Goal: Information Seeking & Learning: Learn about a topic

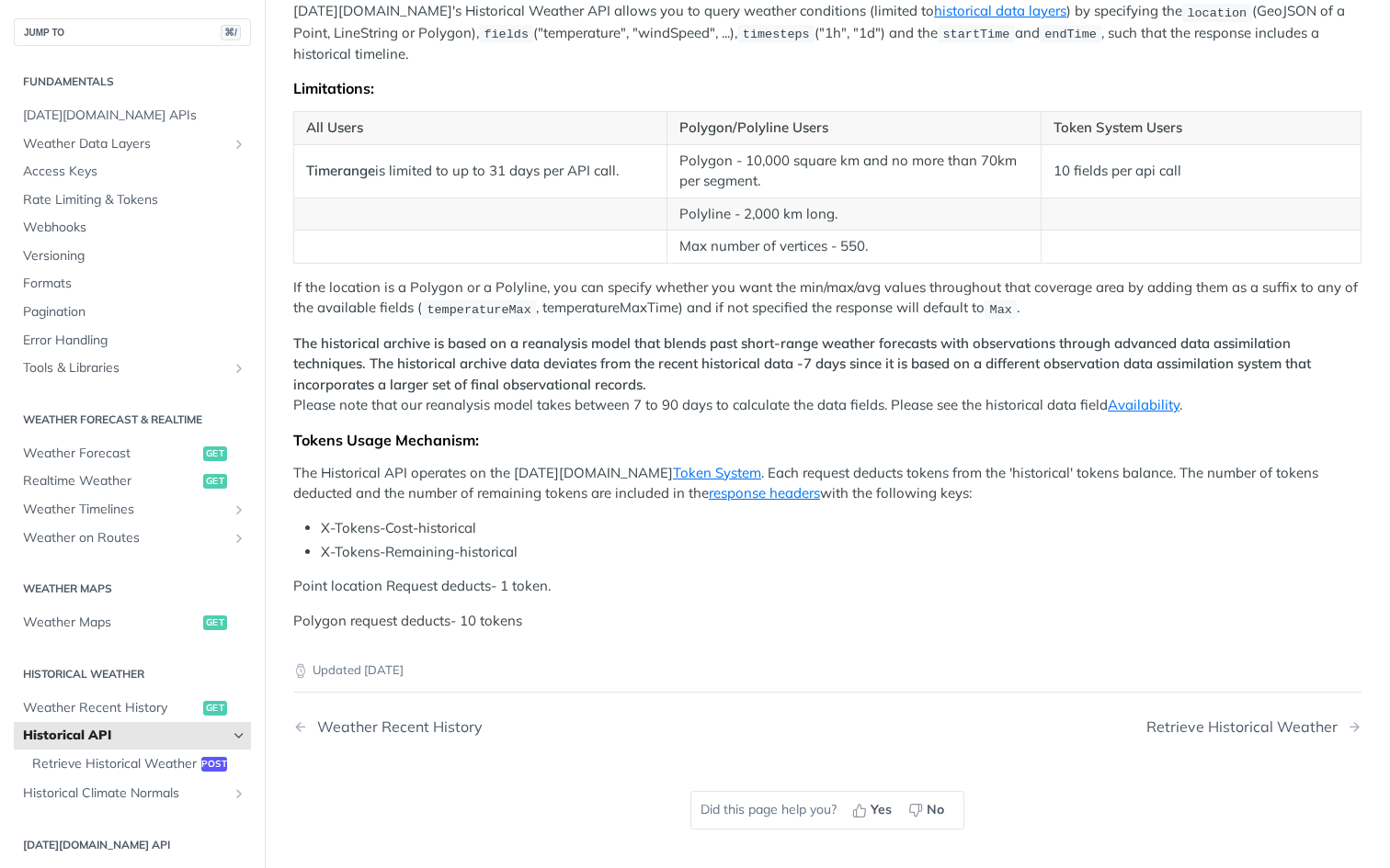
scroll to position [674, 0]
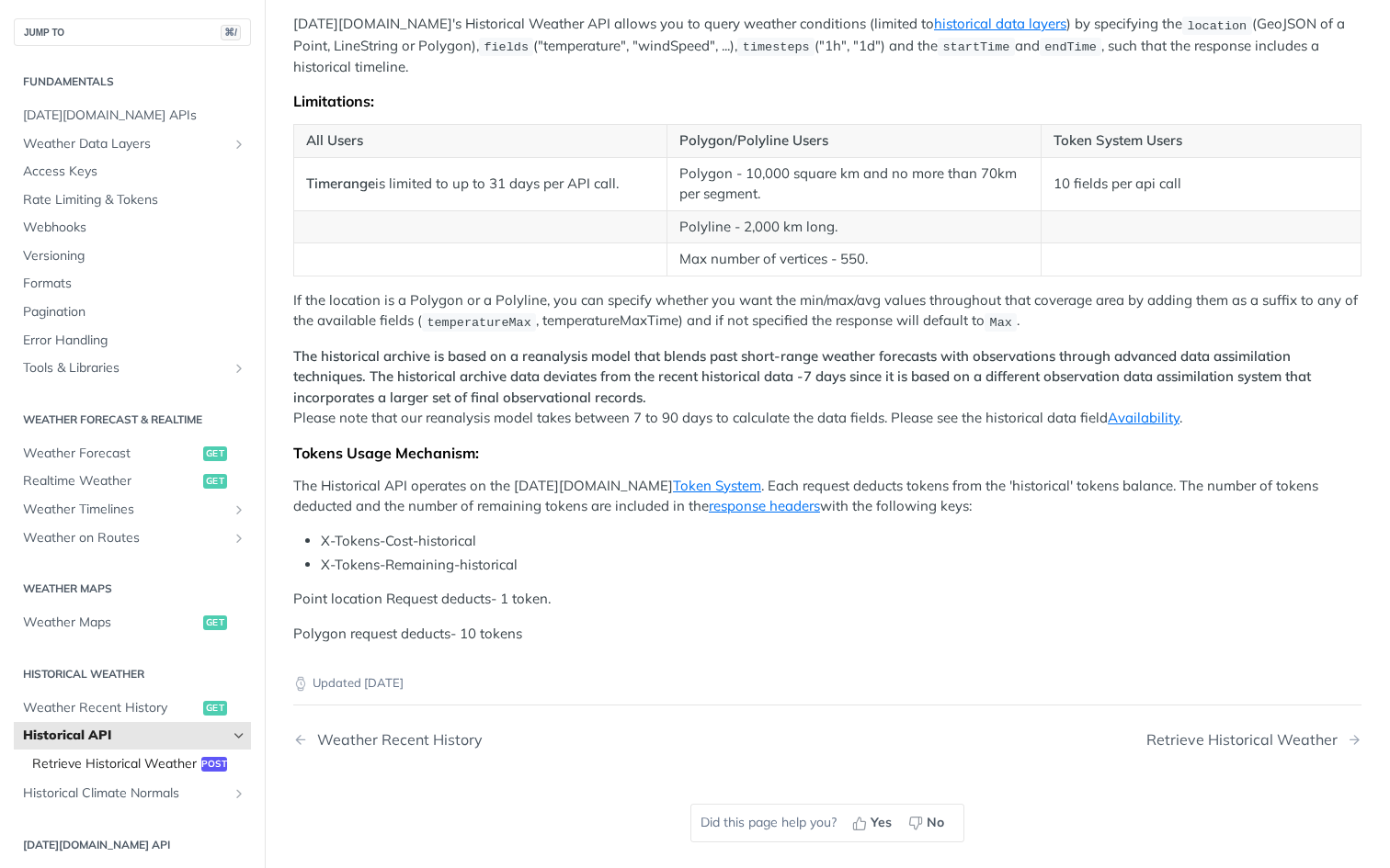
click at [142, 755] on span "Retrieve Historical Weather" at bounding box center [114, 765] width 164 height 19
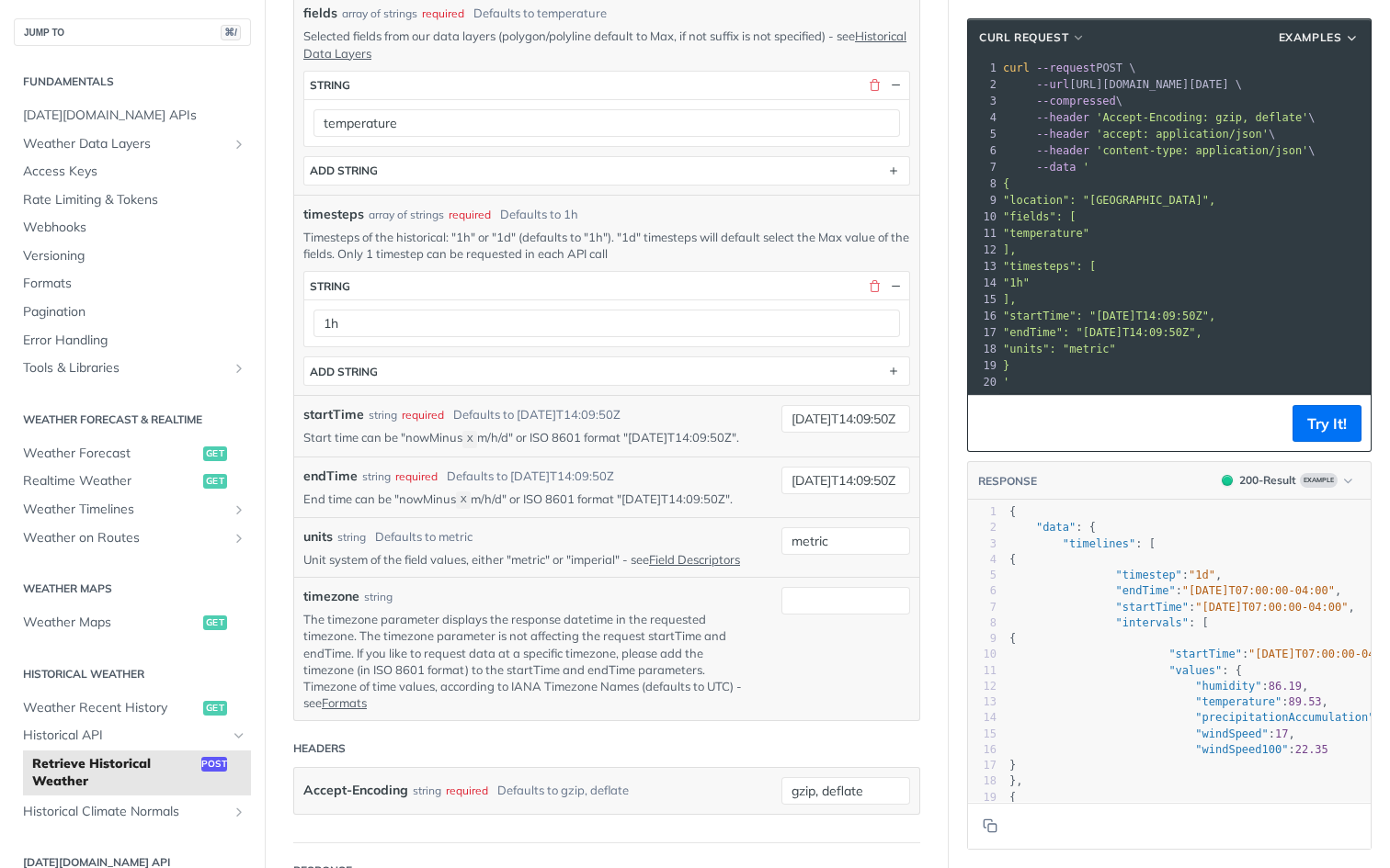
scroll to position [622, 0]
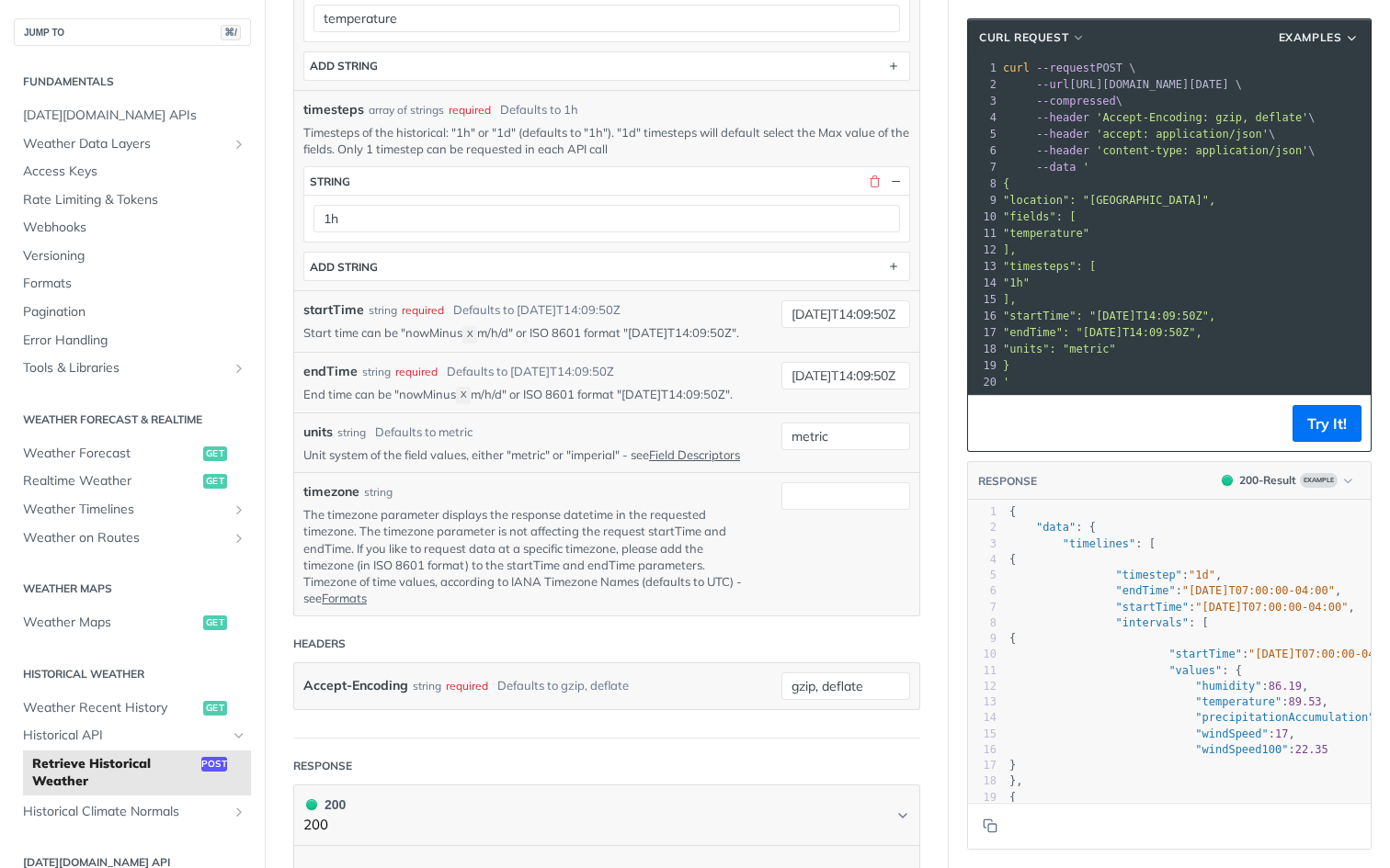
click at [1100, 681] on span ""humidity" : 86.19 ," at bounding box center [1159, 687] width 299 height 13
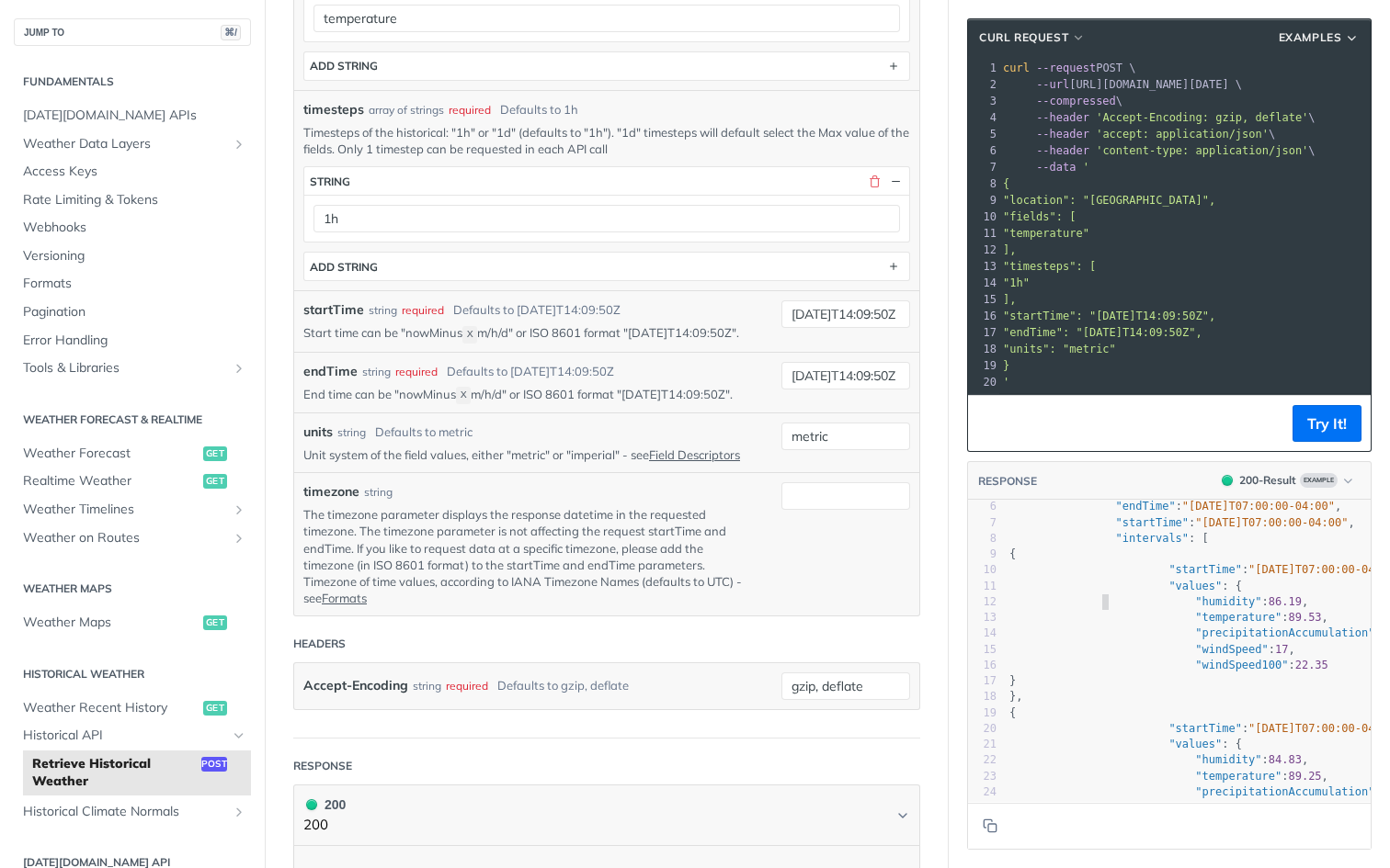
scroll to position [0, 0]
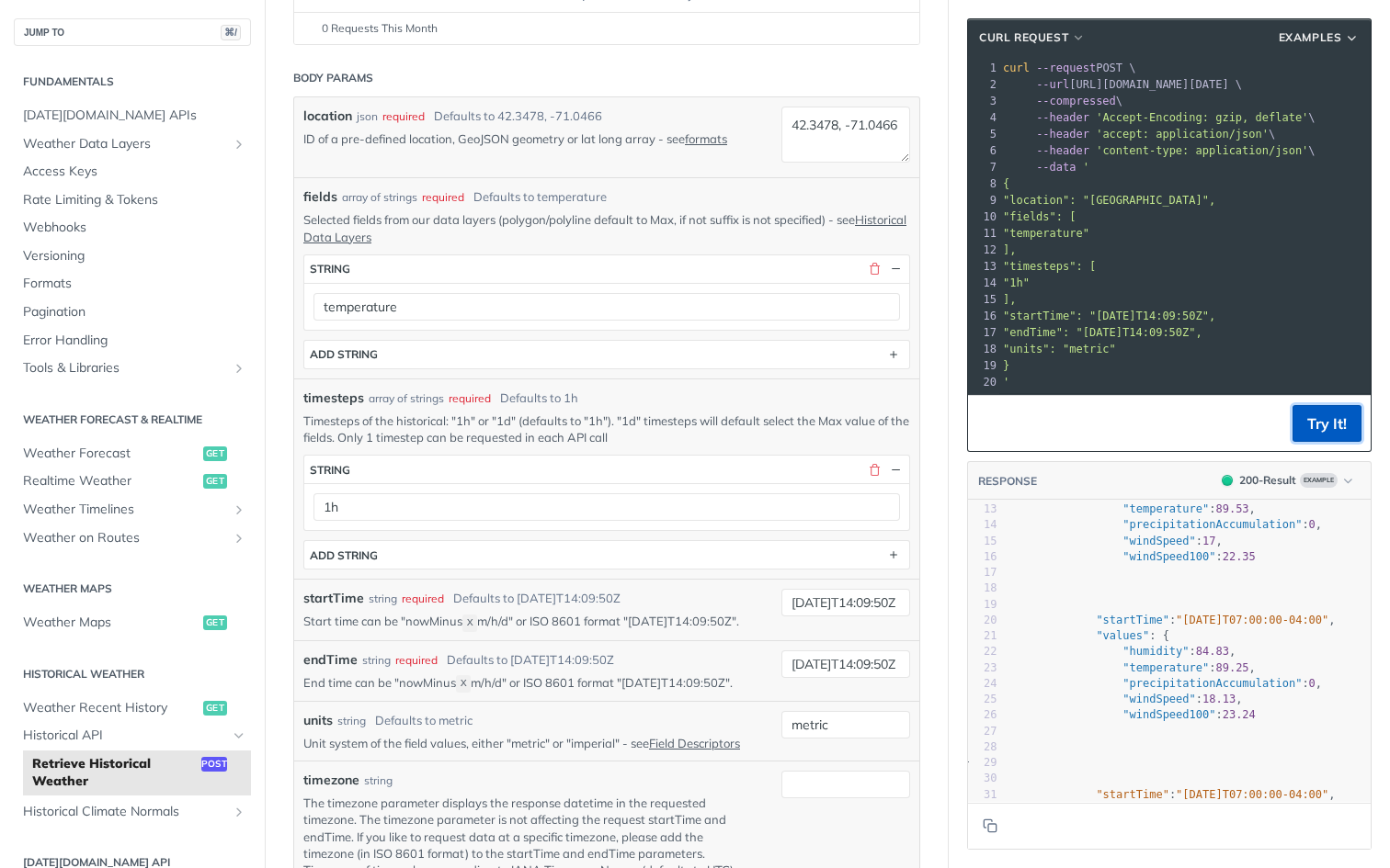
click at [1318, 418] on button "Try It!" at bounding box center [1326, 423] width 69 height 37
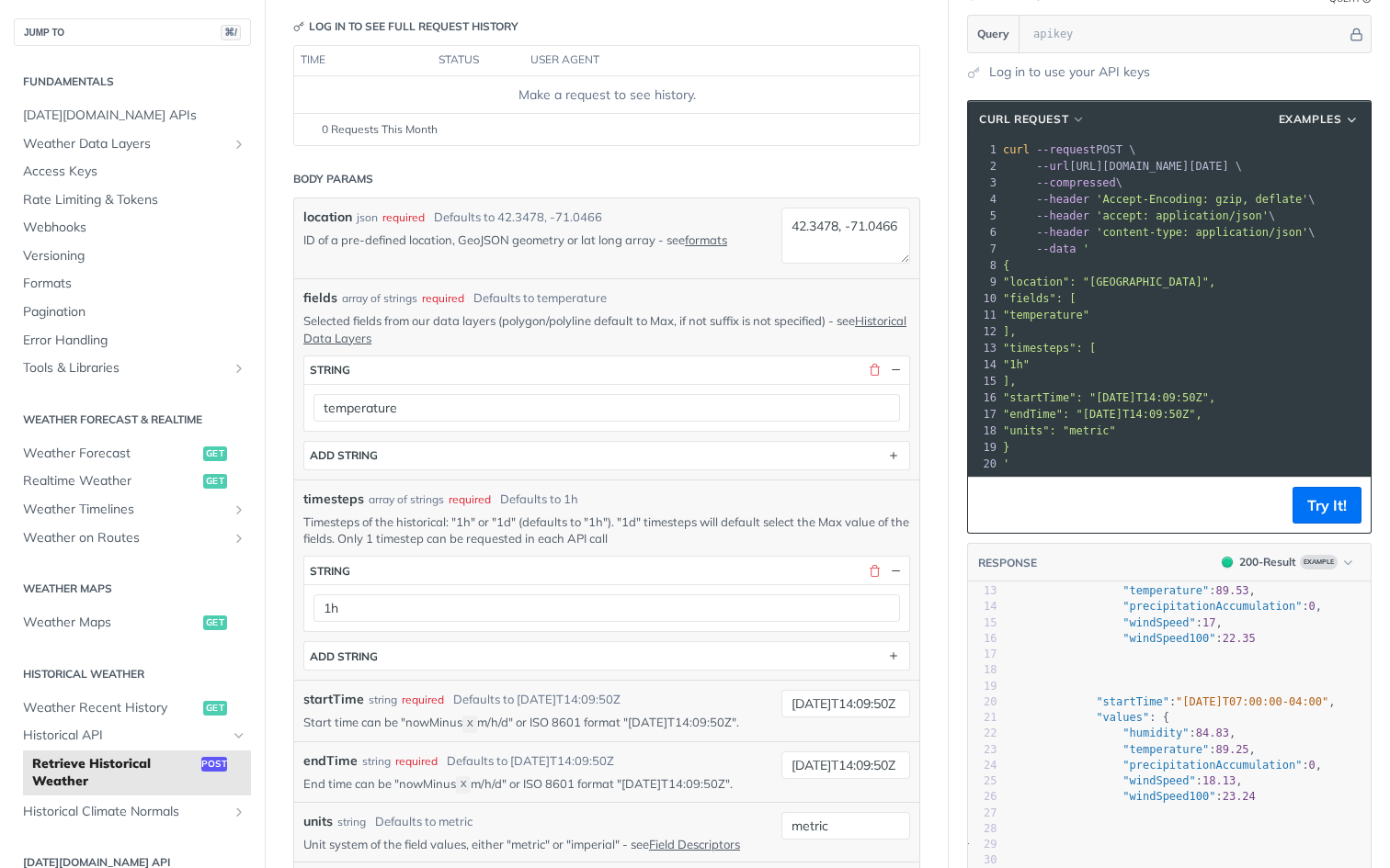
click at [1140, 263] on pre "{" at bounding box center [1184, 266] width 371 height 17
click at [1134, 283] on span ""location": "42.3478, -71.0466"," at bounding box center [1109, 282] width 212 height 13
drag, startPoint x: 1214, startPoint y: 281, endPoint x: 1102, endPoint y: 281, distance: 112.0
click at [1102, 281] on span ""location": "42.3478, -71.0466"," at bounding box center [1109, 282] width 212 height 13
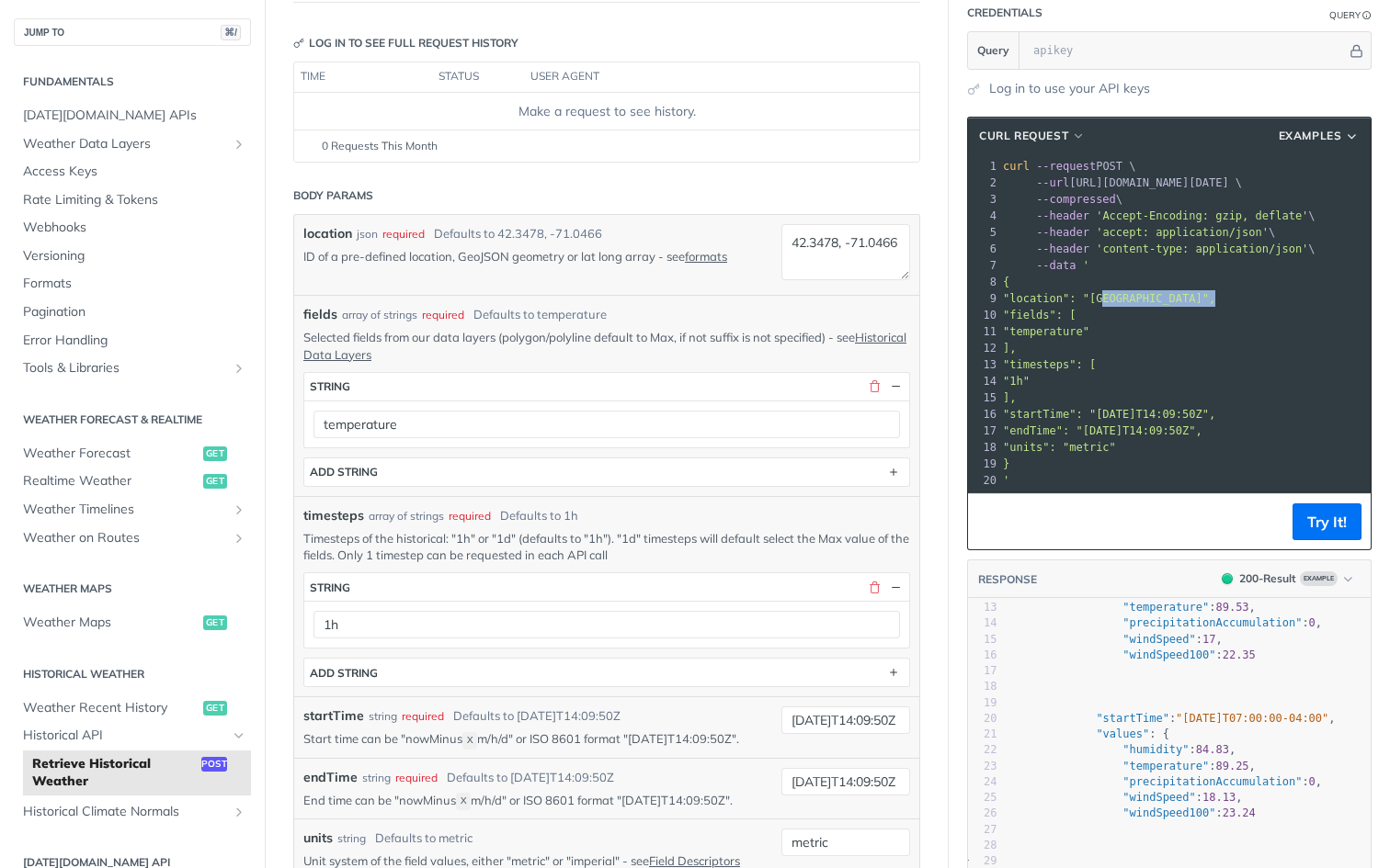
scroll to position [212, 0]
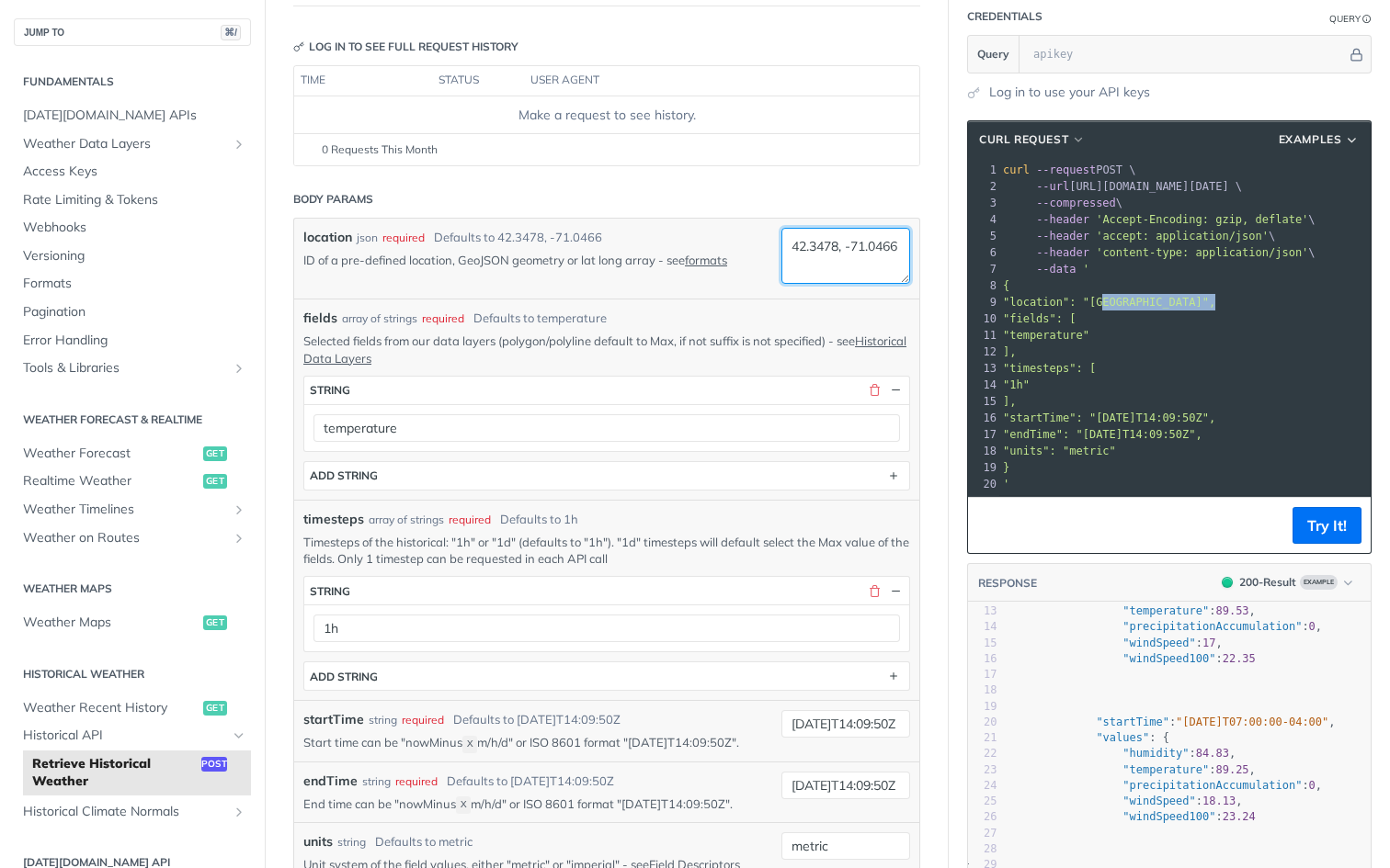
click at [855, 257] on textarea "42.3478, -71.0466" at bounding box center [845, 256] width 129 height 56
drag, startPoint x: 855, startPoint y: 257, endPoint x: 735, endPoint y: 227, distance: 123.7
click at [735, 228] on div "location json required Defaults to 42.3478, -71.0466 ID of a pre-defined locati…" at bounding box center [606, 259] width 606 height 62
paste textarea "5.4617013,-72.1318428"
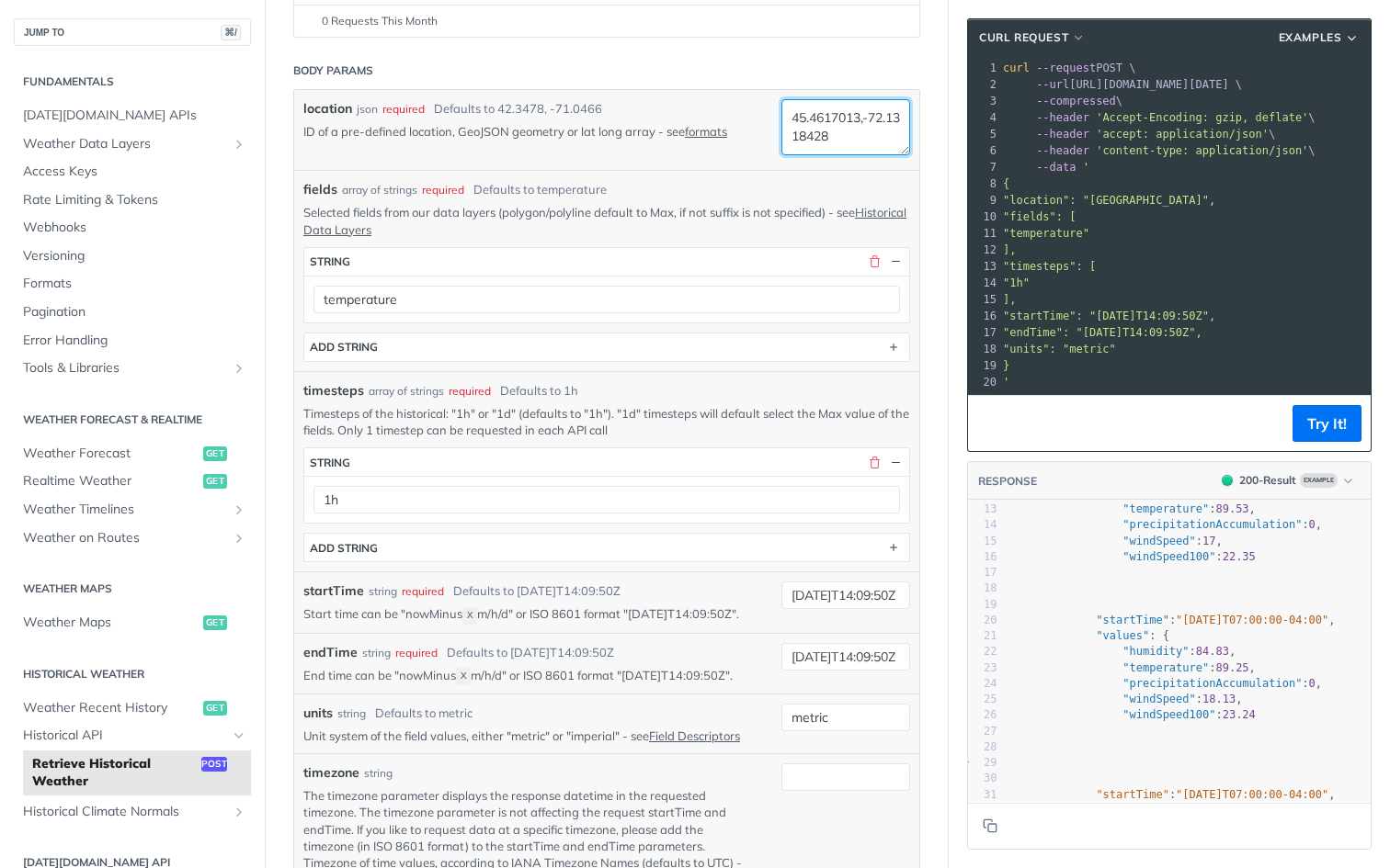
scroll to position [471, 0]
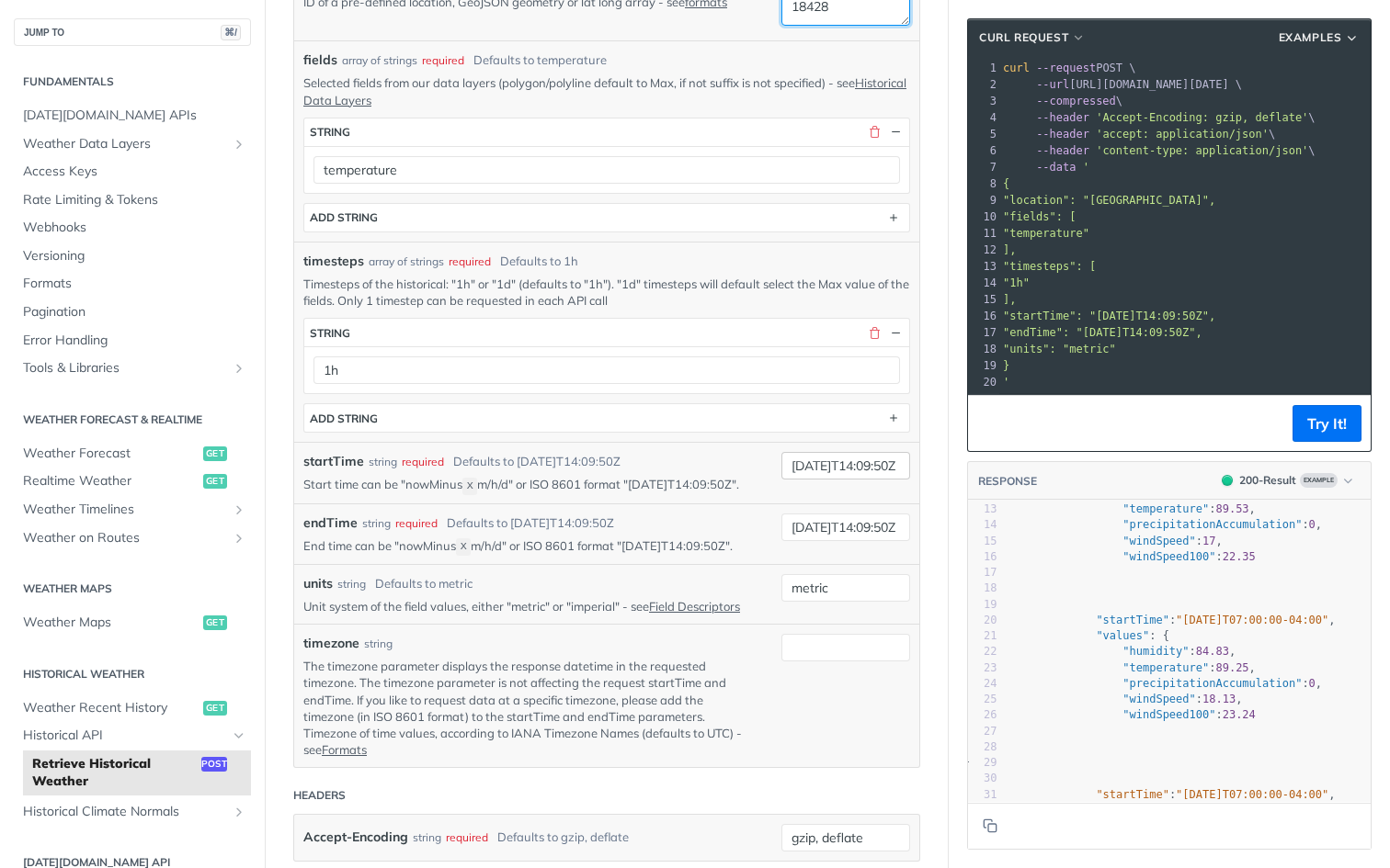
type textarea "45.4617013,-72.1318428"
click at [820, 472] on input "2019-03-20T14:09:50Z" at bounding box center [845, 465] width 129 height 27
click at [841, 463] on input "2025-03-20T14:09:50Z" at bounding box center [845, 465] width 129 height 27
click at [865, 463] on input "2025-09-20T14:09:50Z" at bounding box center [845, 465] width 129 height 27
type input "2025-09-15T14:09:50Z"
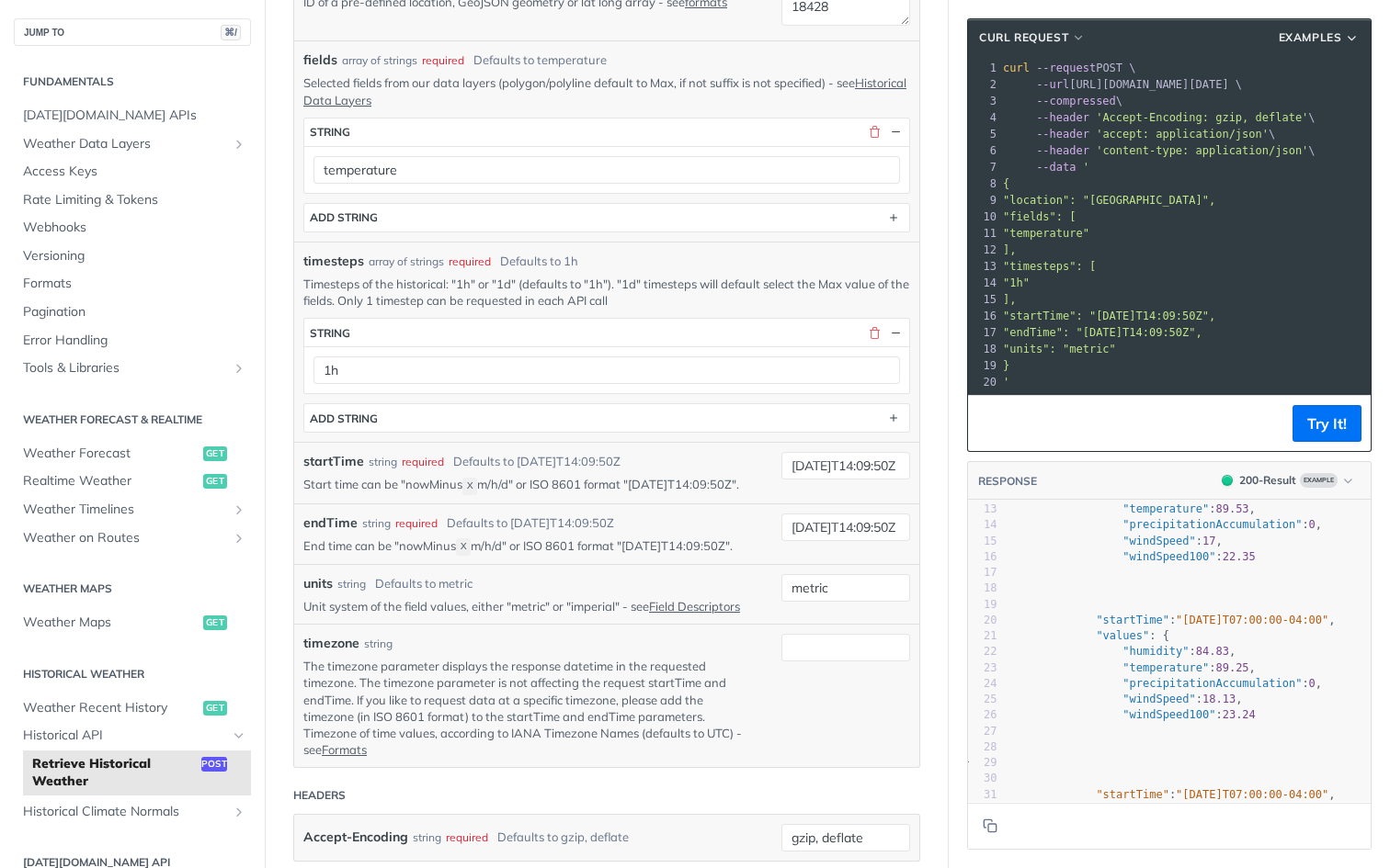
click at [718, 594] on div "units string Defaults to metric" at bounding box center [528, 583] width 450 height 20
click at [836, 469] on input "2025-09-15T14:09:50Z" at bounding box center [845, 465] width 129 height 27
drag, startPoint x: 790, startPoint y: 464, endPoint x: 866, endPoint y: 465, distance: 76.0
click at [866, 465] on input "2025-09-15T14:09:50Z" at bounding box center [845, 465] width 129 height 27
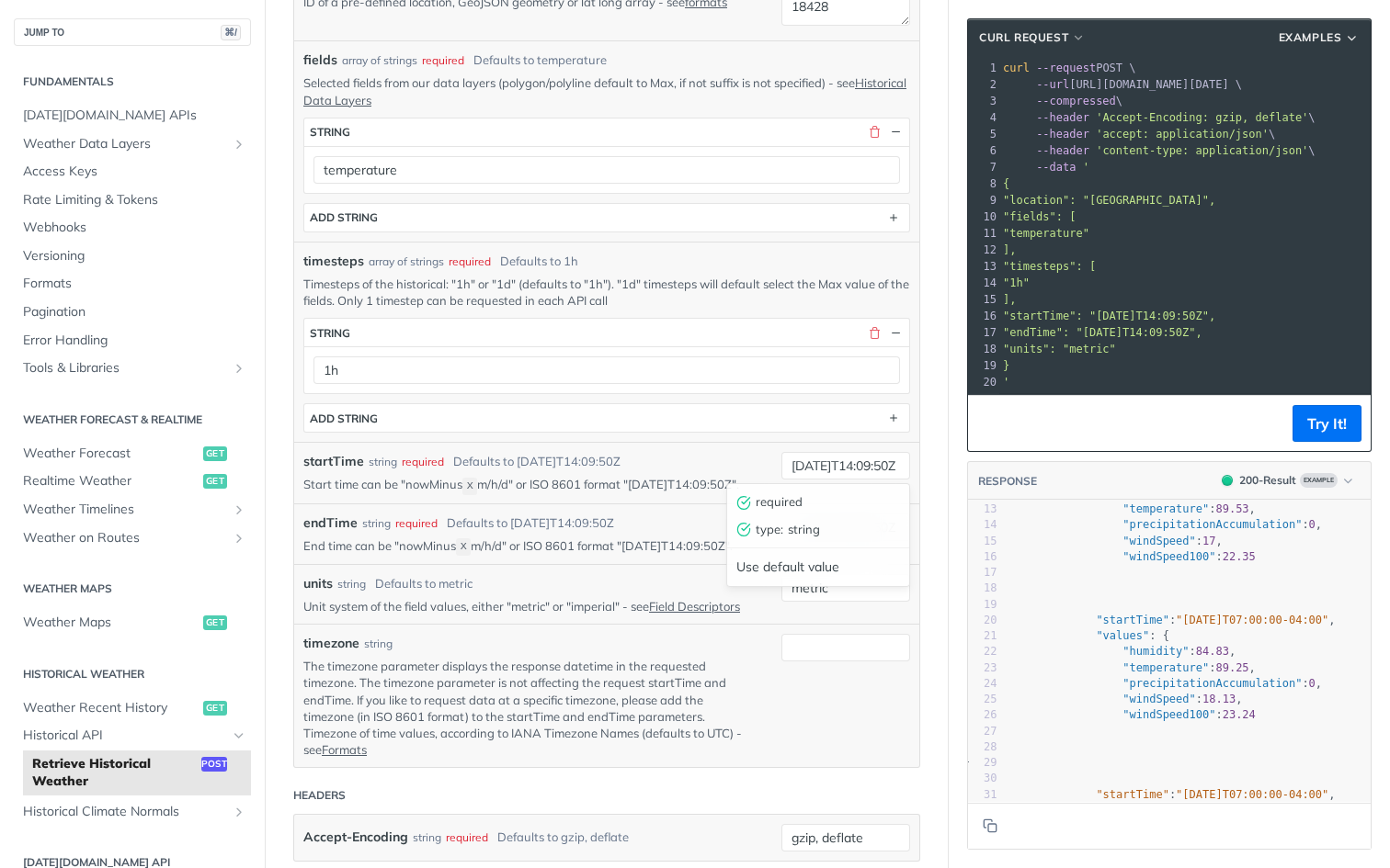
click at [695, 555] on p "End time can be "nowMinus X m/h/d" or ISO 8601 format "2019-03-20T14:09:50Z"." at bounding box center [528, 546] width 450 height 18
drag, startPoint x: 865, startPoint y: 541, endPoint x: 768, endPoint y: 541, distance: 97.0
click at [768, 541] on div "endTime string required Defaults to 2019-03-28T14:09:50Z End time can be "nowMi…" at bounding box center [606, 535] width 606 height 41
paste input "25-09-15"
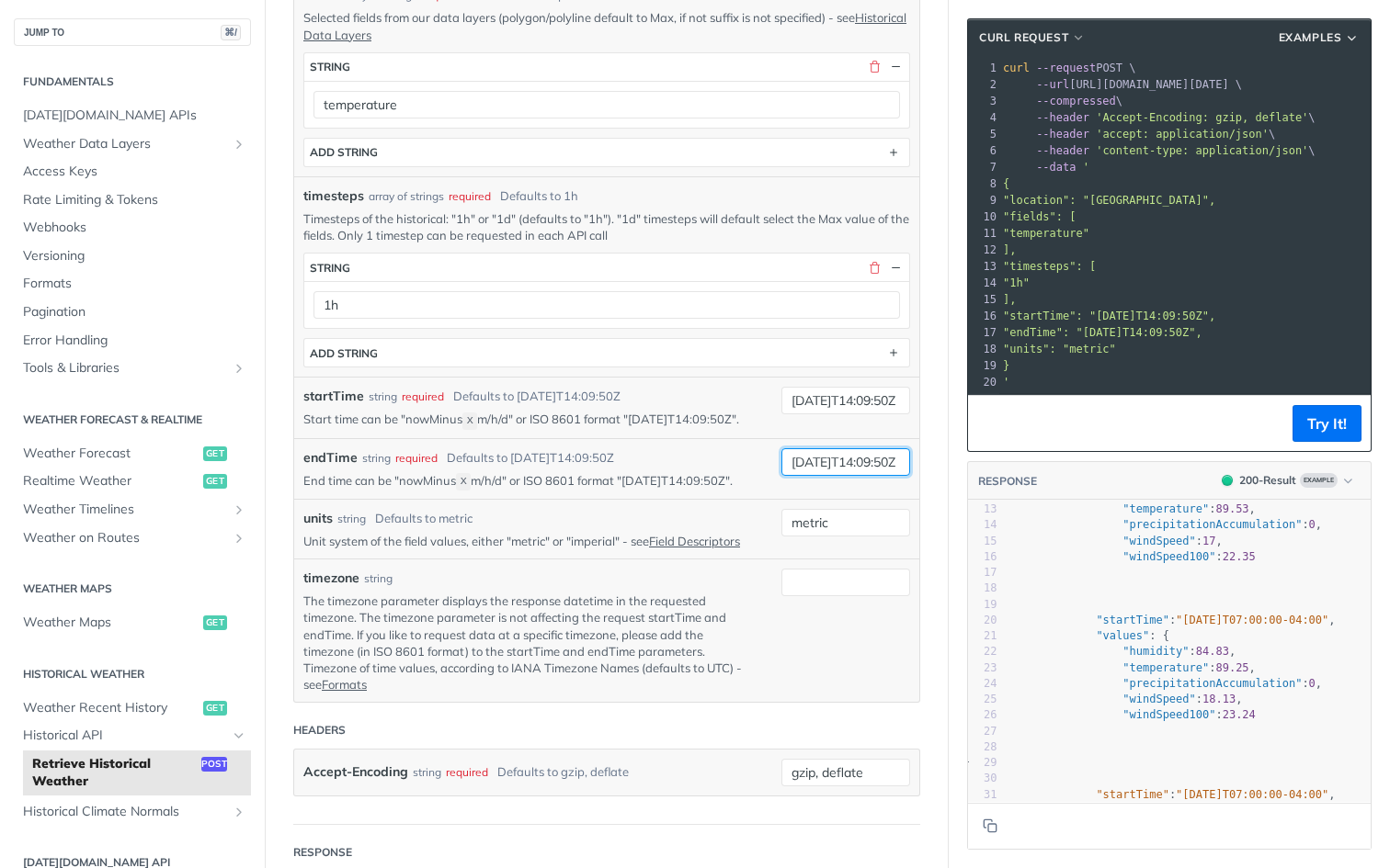
scroll to position [541, 0]
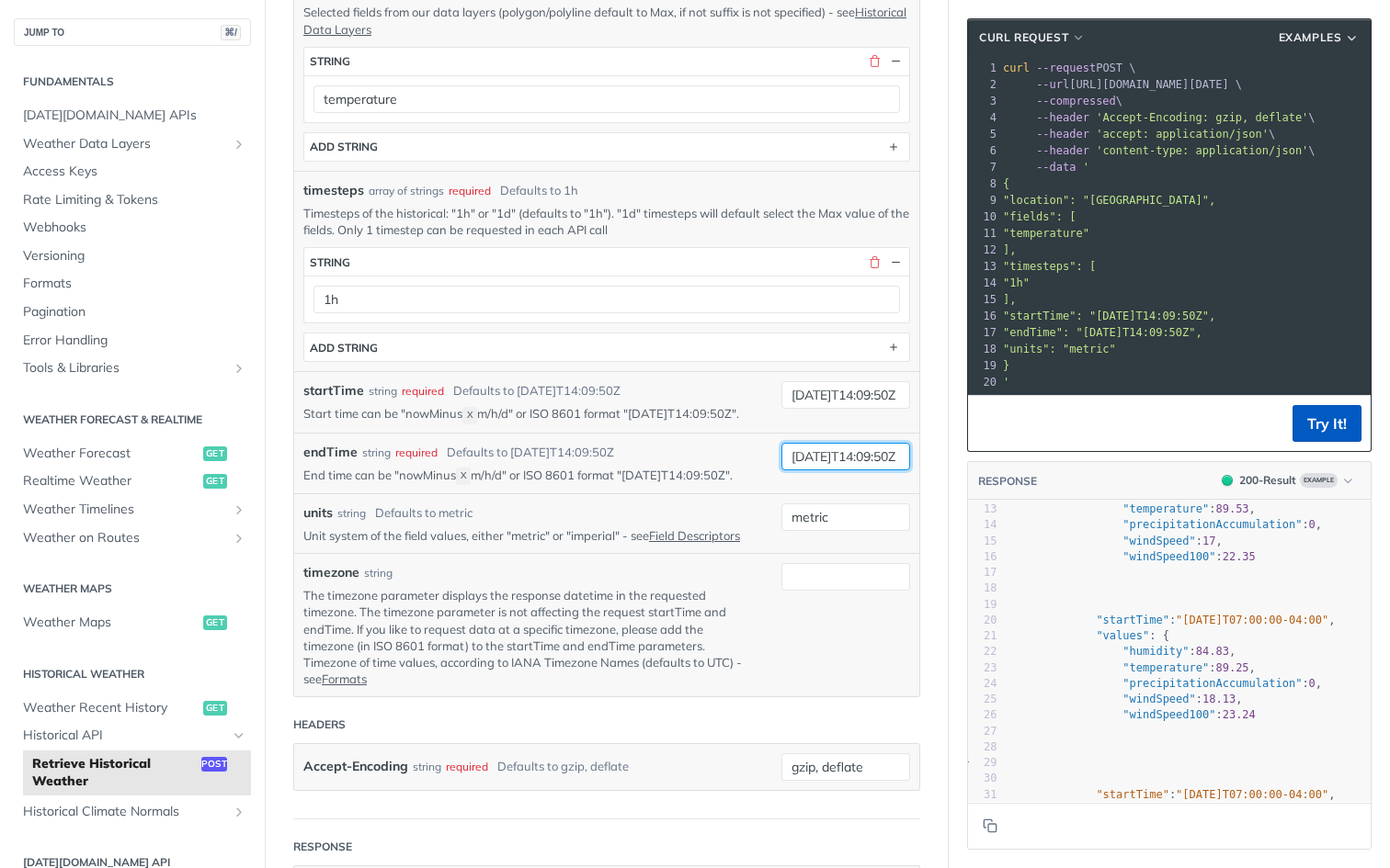
type input "2025-09-16T14:09:50Z"
click at [1323, 428] on button "Try It!" at bounding box center [1326, 423] width 69 height 37
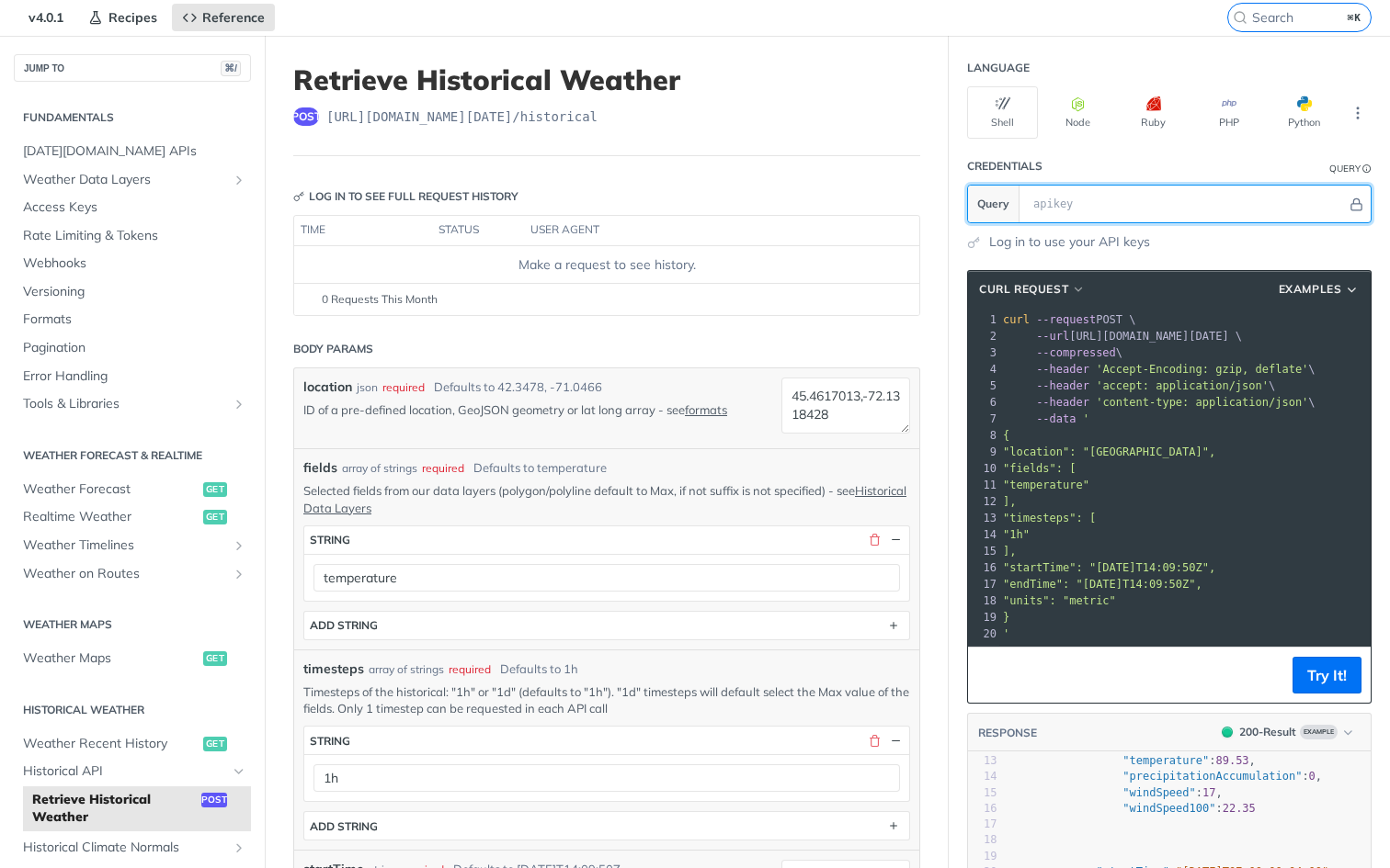
scroll to position [0, 0]
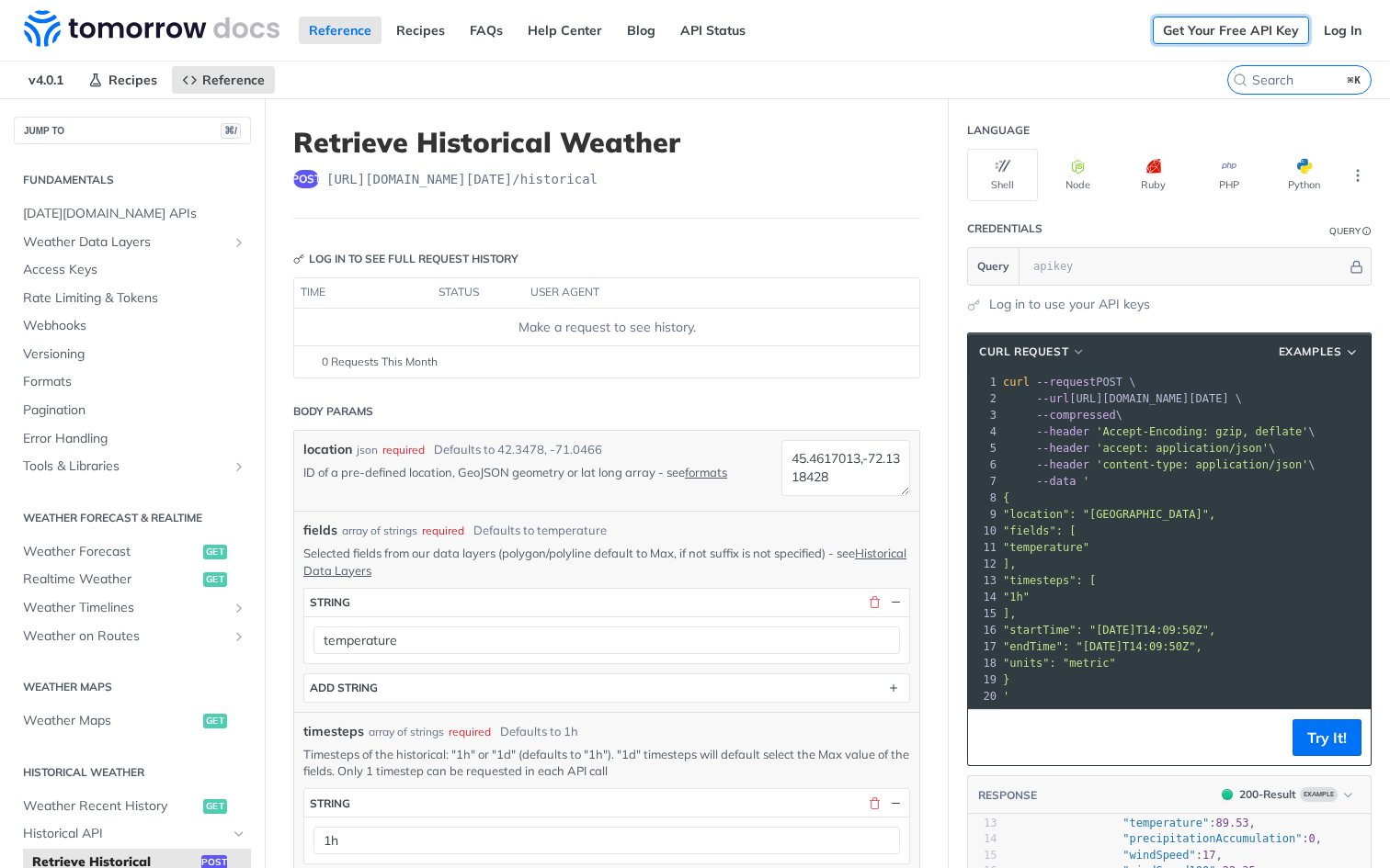
click at [1229, 30] on link "Get Your Free API Key" at bounding box center [1230, 30] width 156 height 27
click at [799, 210] on header "Retrieve Historical Weather post https://api.tomorrow.io/v4 /historical" at bounding box center [606, 172] width 627 height 93
drag, startPoint x: 1185, startPoint y: 32, endPoint x: 1049, endPoint y: 14, distance: 137.2
click at [0, 0] on div "Jump to Content Reference Recipes FAQs Help Center Blog API Status Recipes Refe…" at bounding box center [695, 30] width 1390 height 61
click at [1349, 28] on link "Log In" at bounding box center [1342, 30] width 58 height 27
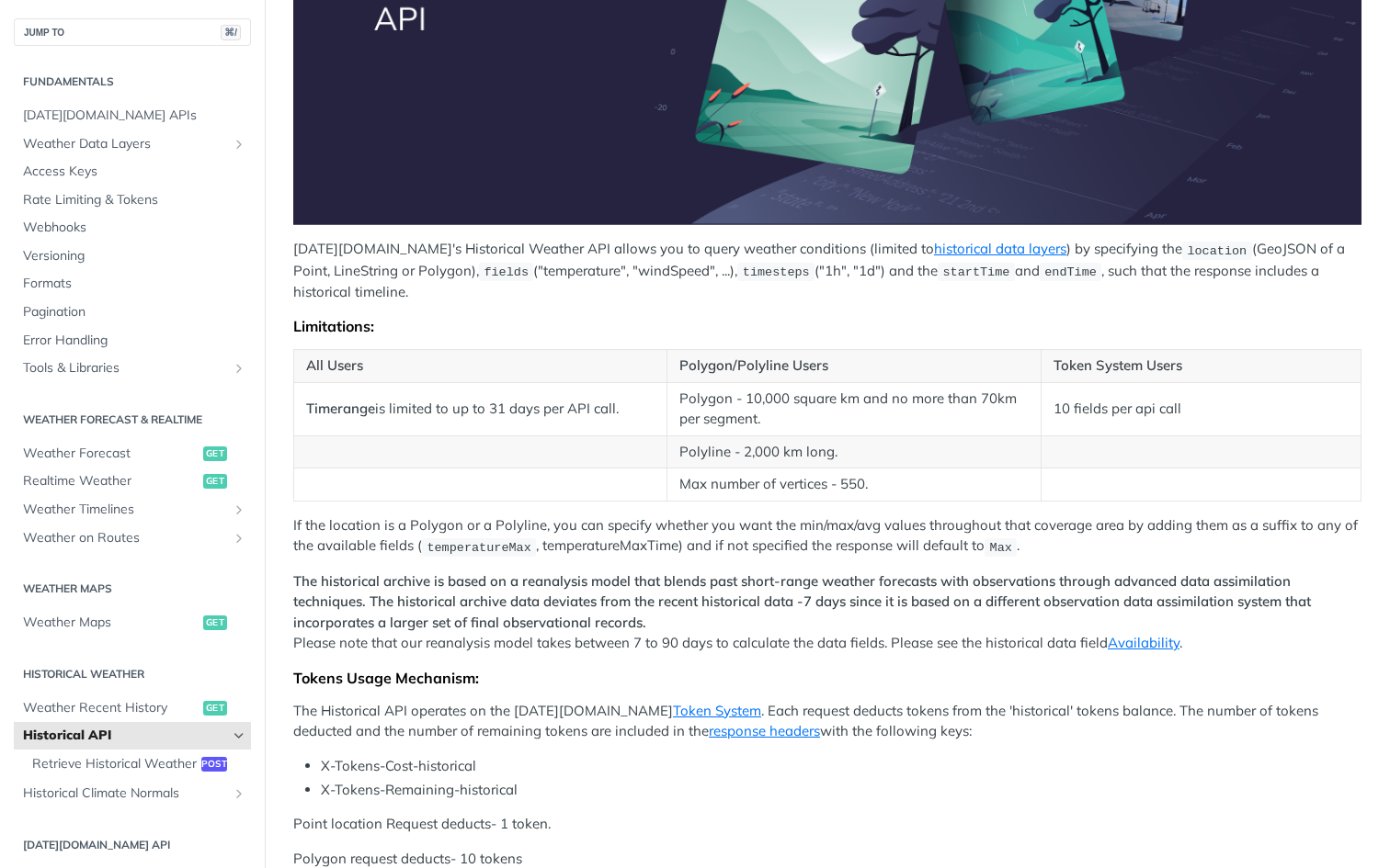
scroll to position [454, 0]
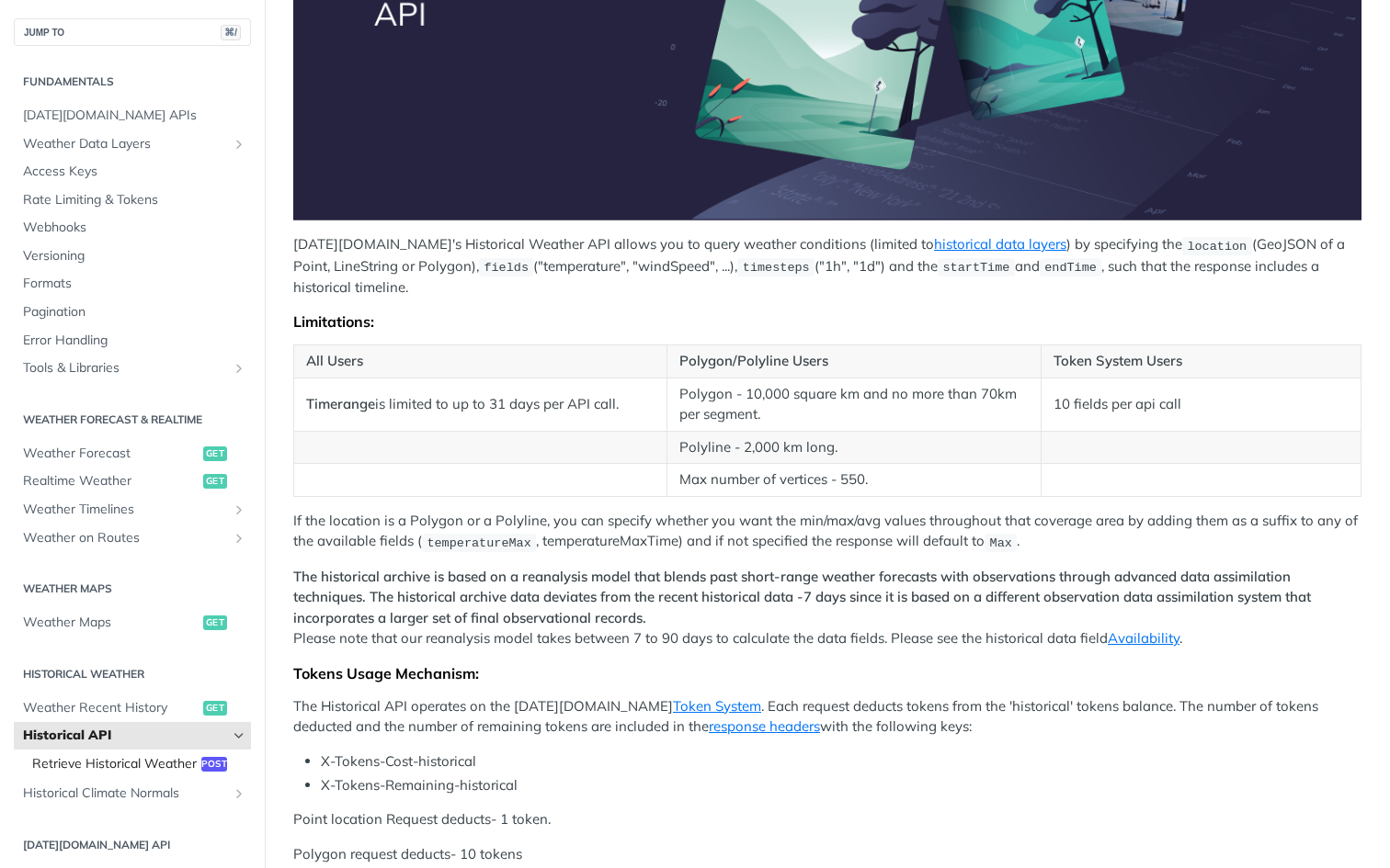
click at [161, 766] on span "Retrieve Historical Weather" at bounding box center [114, 765] width 164 height 19
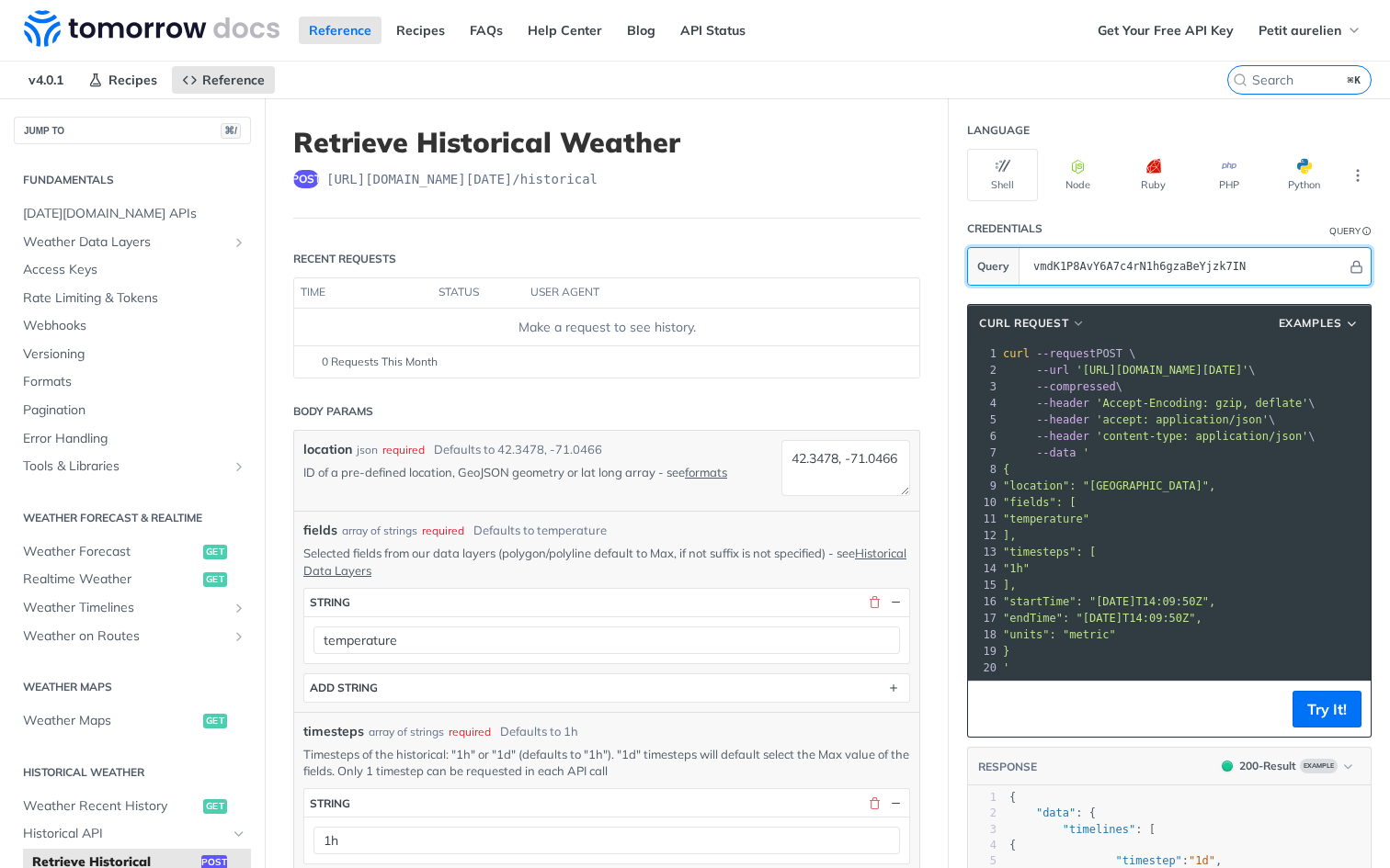
click at [1144, 280] on input "vmdK1P8AvY6A7c4rN1h6gzaBeYjzk7IN" at bounding box center [1184, 266] width 322 height 37
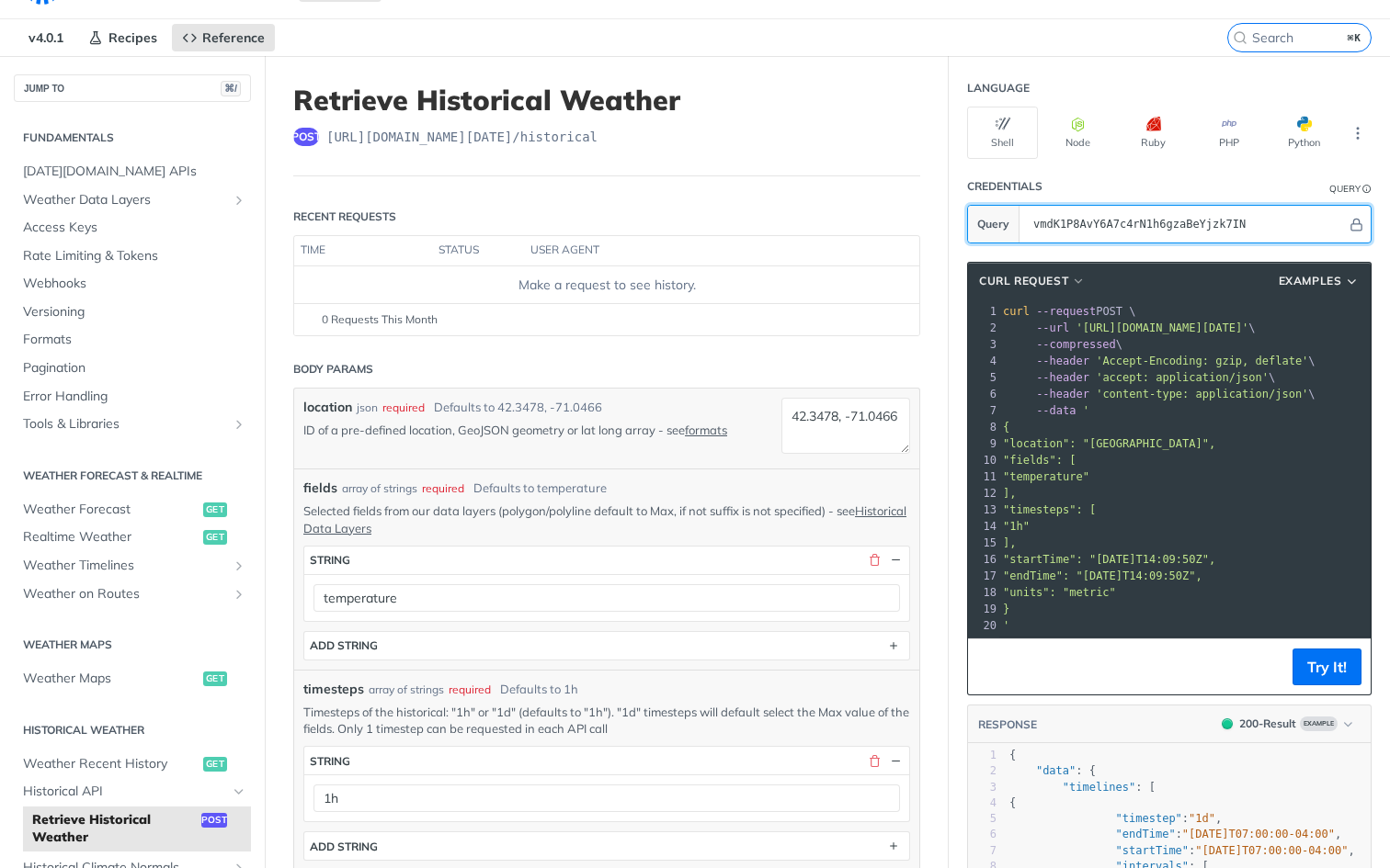
scroll to position [48, 0]
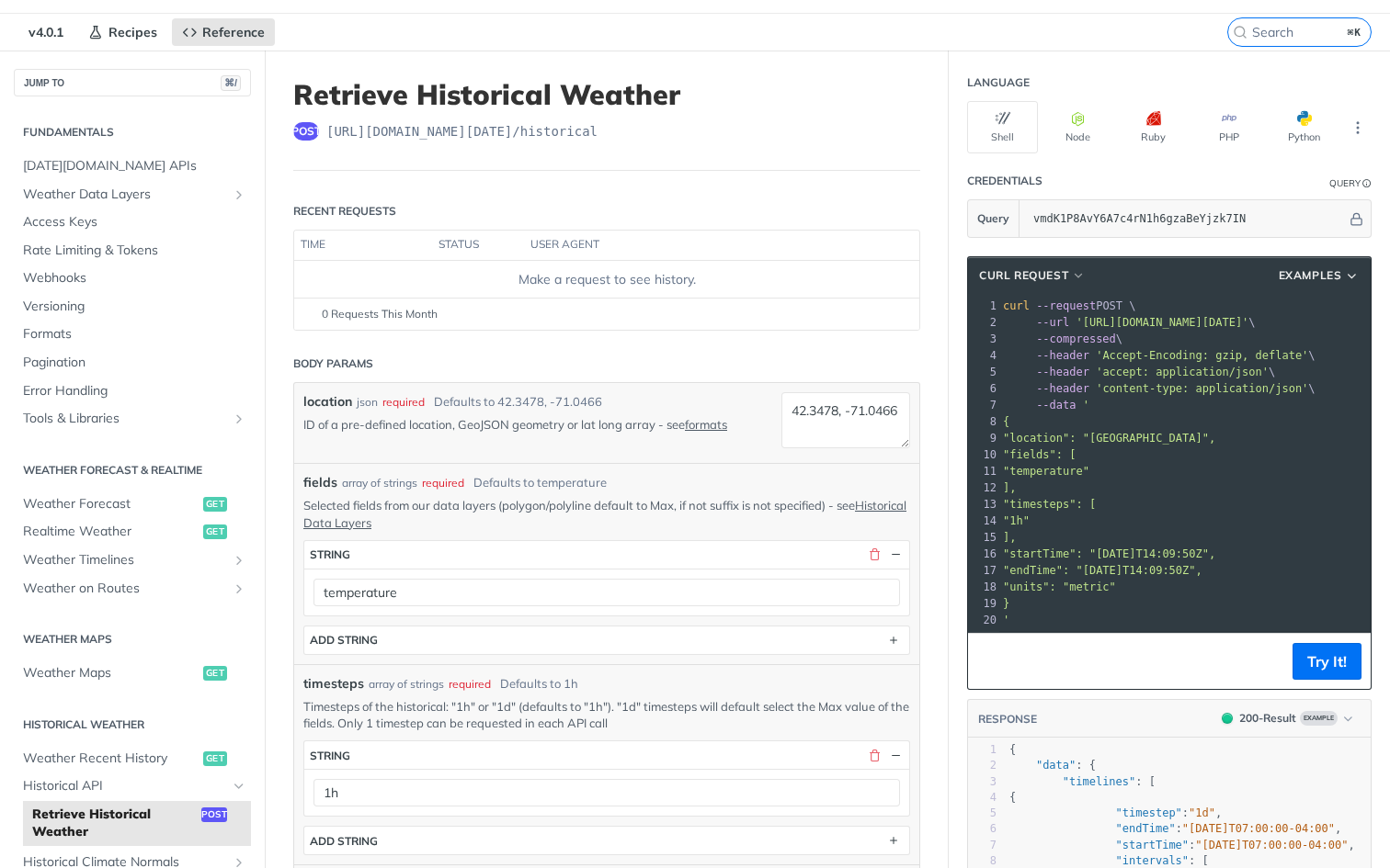
click at [1215, 437] on span ""location": "42.3478, -71.0466"," at bounding box center [1109, 439] width 212 height 13
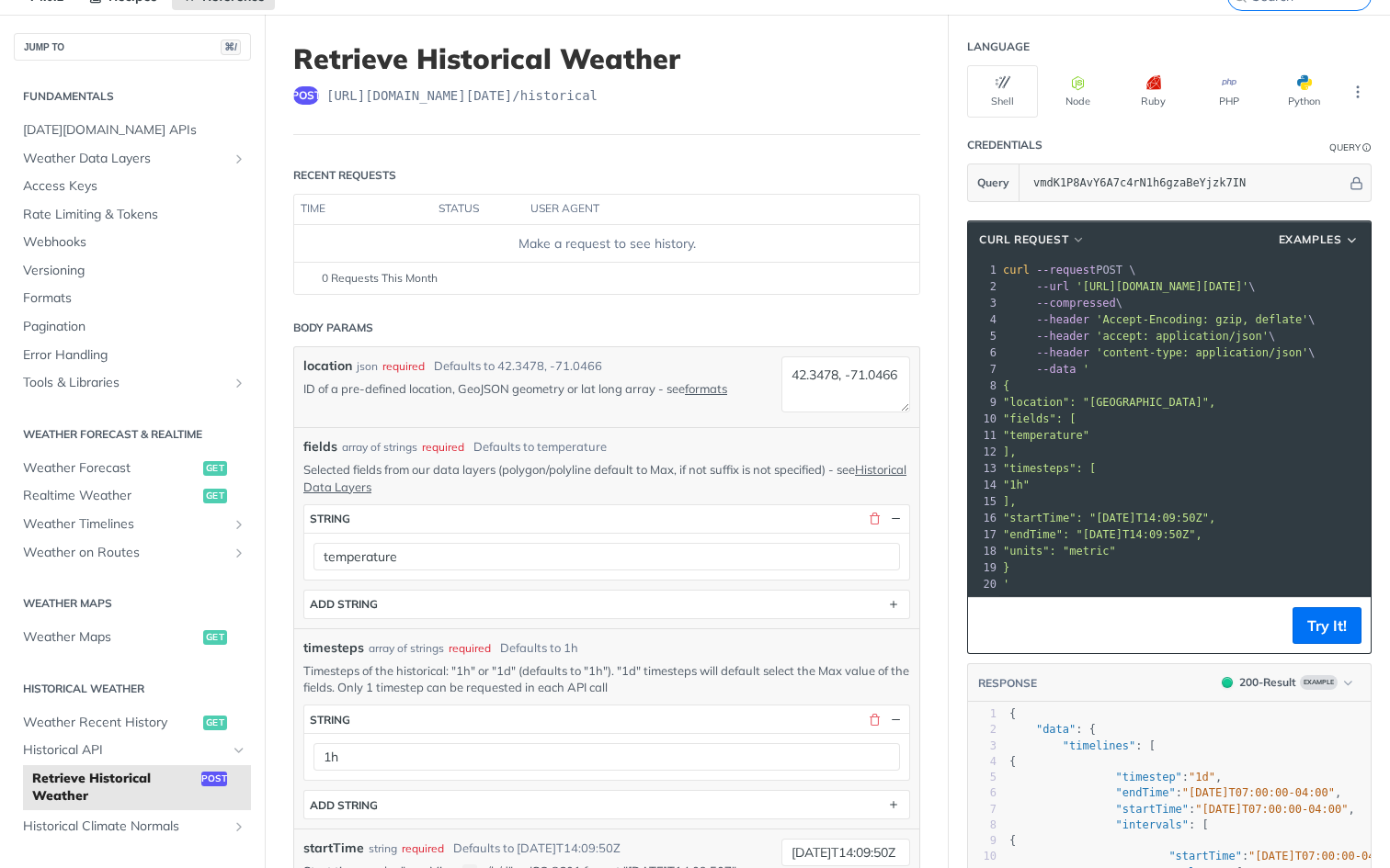
scroll to position [85, 0]
drag, startPoint x: 854, startPoint y: 398, endPoint x: 762, endPoint y: 348, distance: 104.7
click at [762, 348] on div "location json required Defaults to 42.3478, -71.0466 ID of a pre-defined locati…" at bounding box center [606, 386] width 625 height 80
paste textarea "5.4617013,-72.1318428"
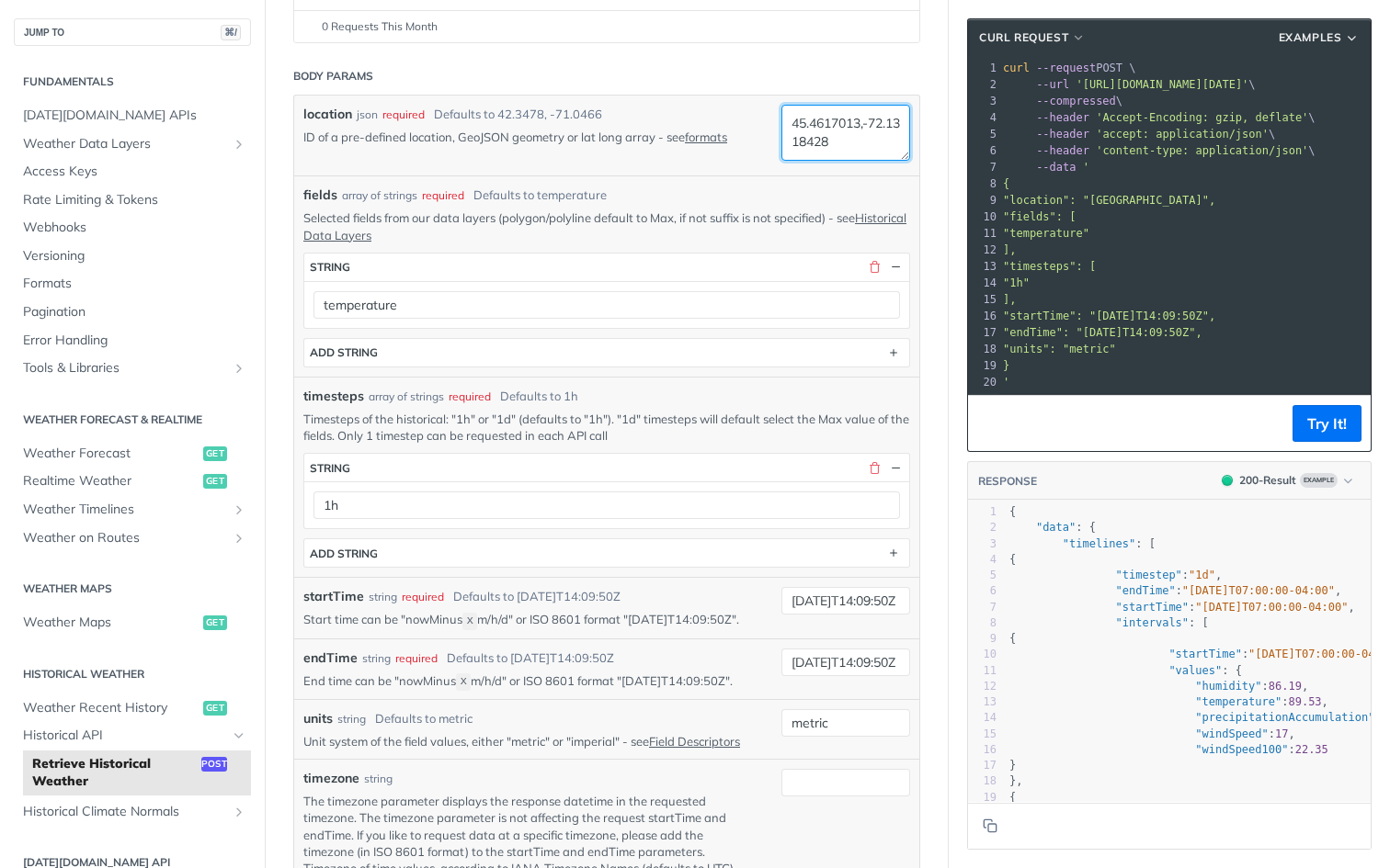
scroll to position [488, 0]
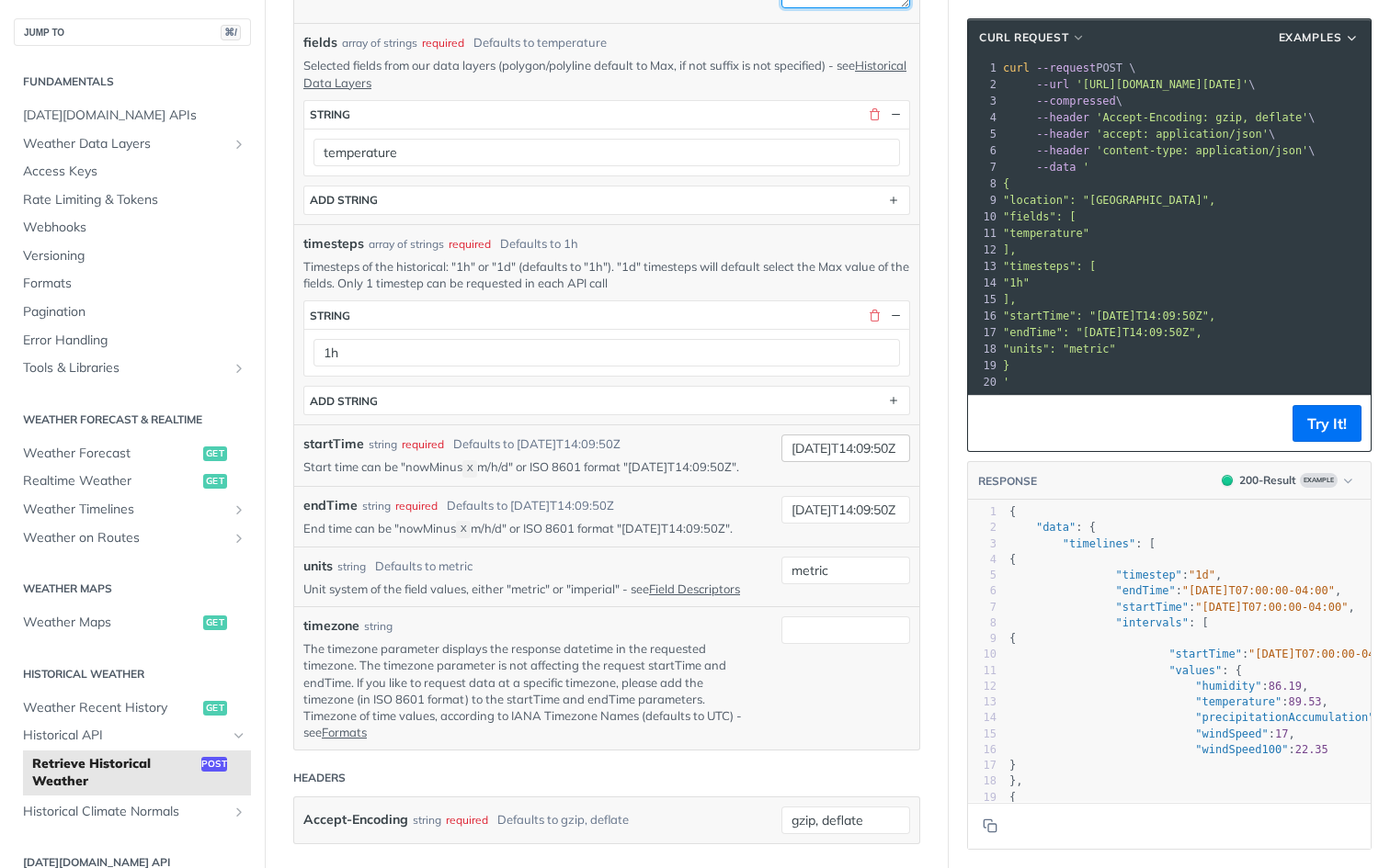
type textarea "45.4617013,-72.1318428"
click at [819, 450] on input "2019-03-20T14:09:50Z" at bounding box center [845, 448] width 129 height 27
click at [842, 445] on input "2025-03-20T14:09:50Z" at bounding box center [845, 448] width 129 height 27
click at [865, 444] on input "2025-09-20T14:09:50Z" at bounding box center [845, 448] width 129 height 27
type input "2025-09-15T14:09:50Z"
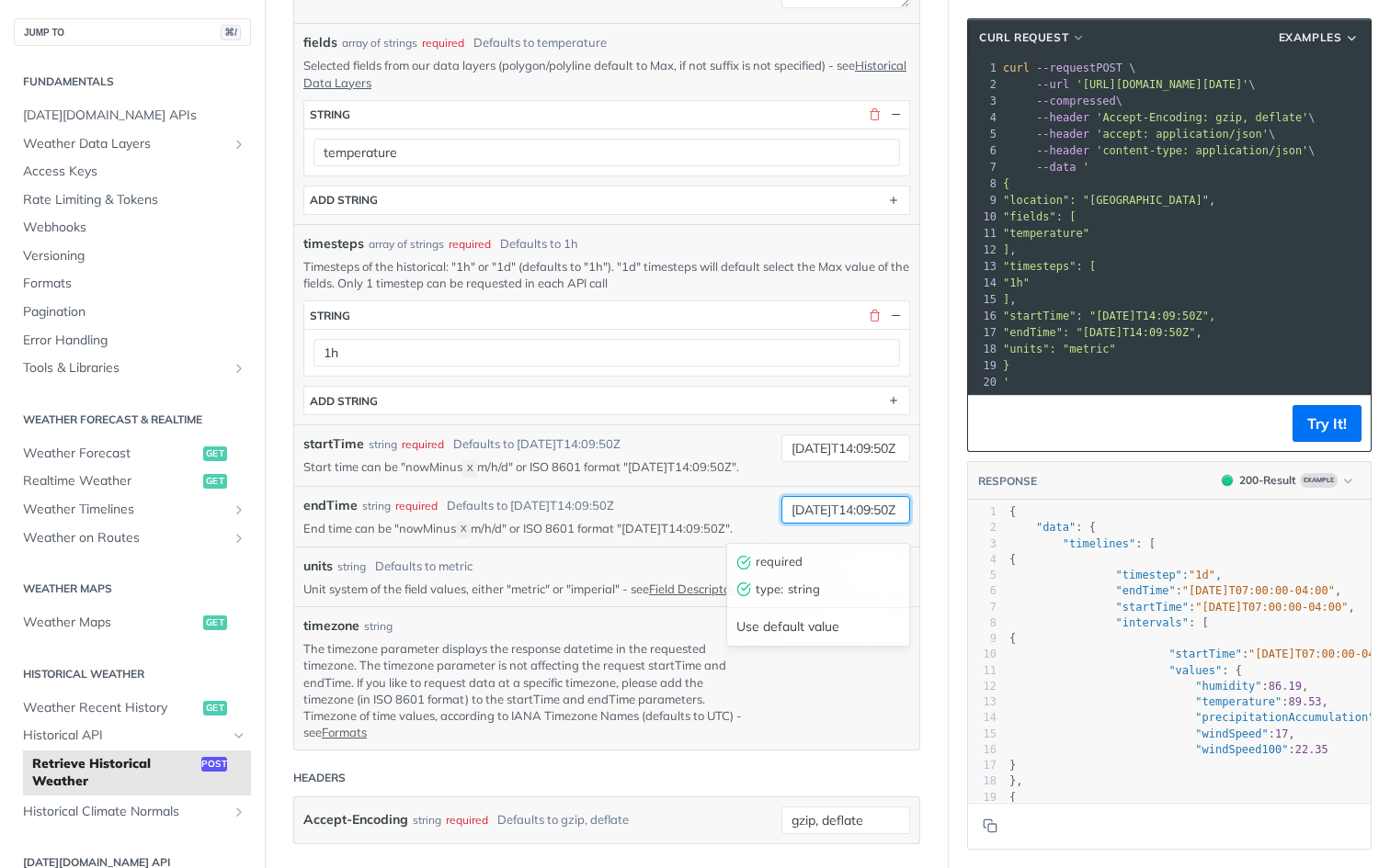
drag, startPoint x: 840, startPoint y: 520, endPoint x: 756, endPoint y: 520, distance: 84.0
click at [756, 520] on div "endTime string required Defaults to 2019-03-28T14:09:50Z End time can be "nowMi…" at bounding box center [606, 517] width 606 height 41
type input "2025-09-16T14:09:50Z"
click at [1321, 426] on button "Try It!" at bounding box center [1326, 423] width 69 height 37
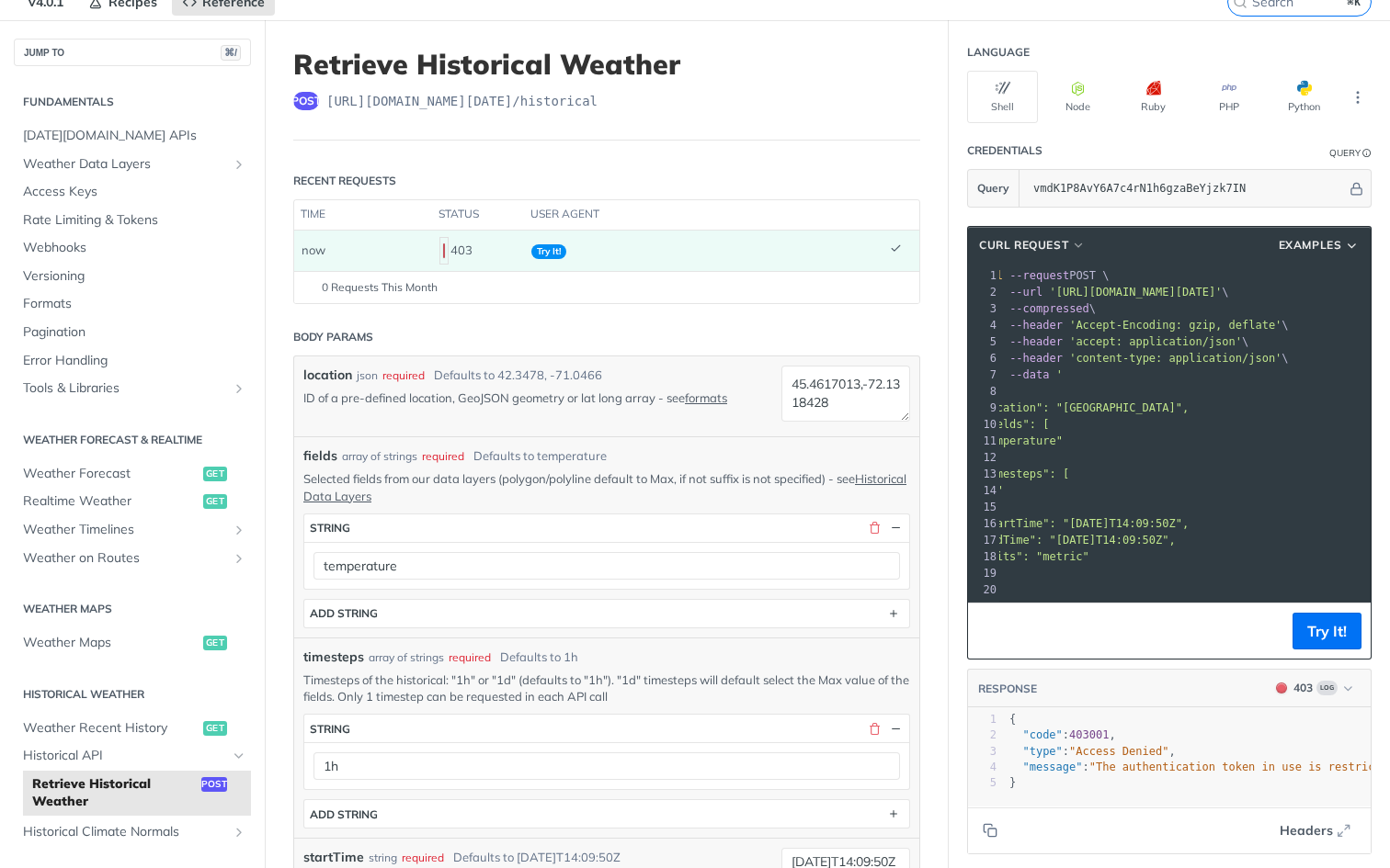
scroll to position [0, 0]
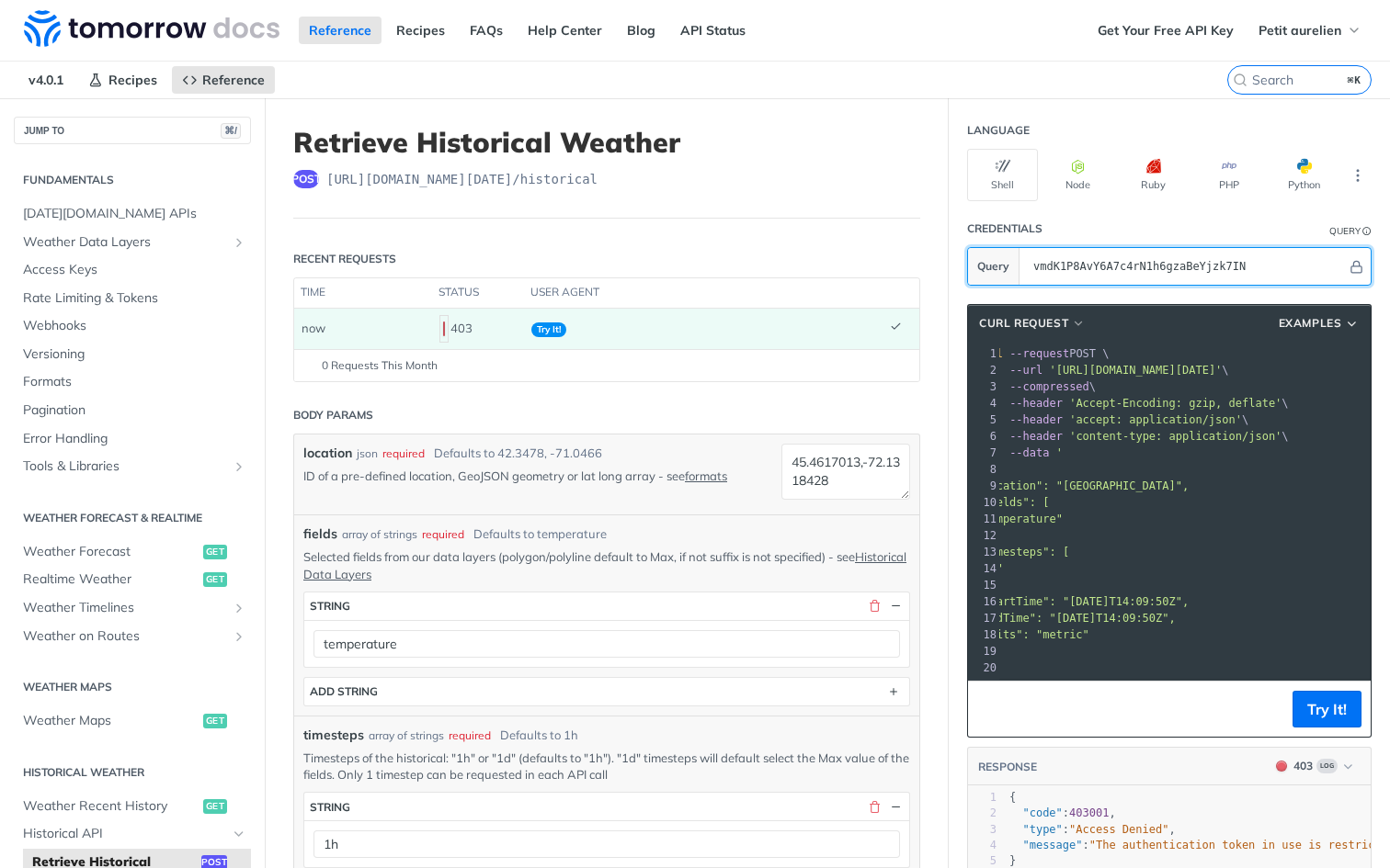
click at [1139, 264] on input "vmdK1P8AvY6A7c4rN1h6gzaBeYjzk7IN" at bounding box center [1184, 266] width 322 height 37
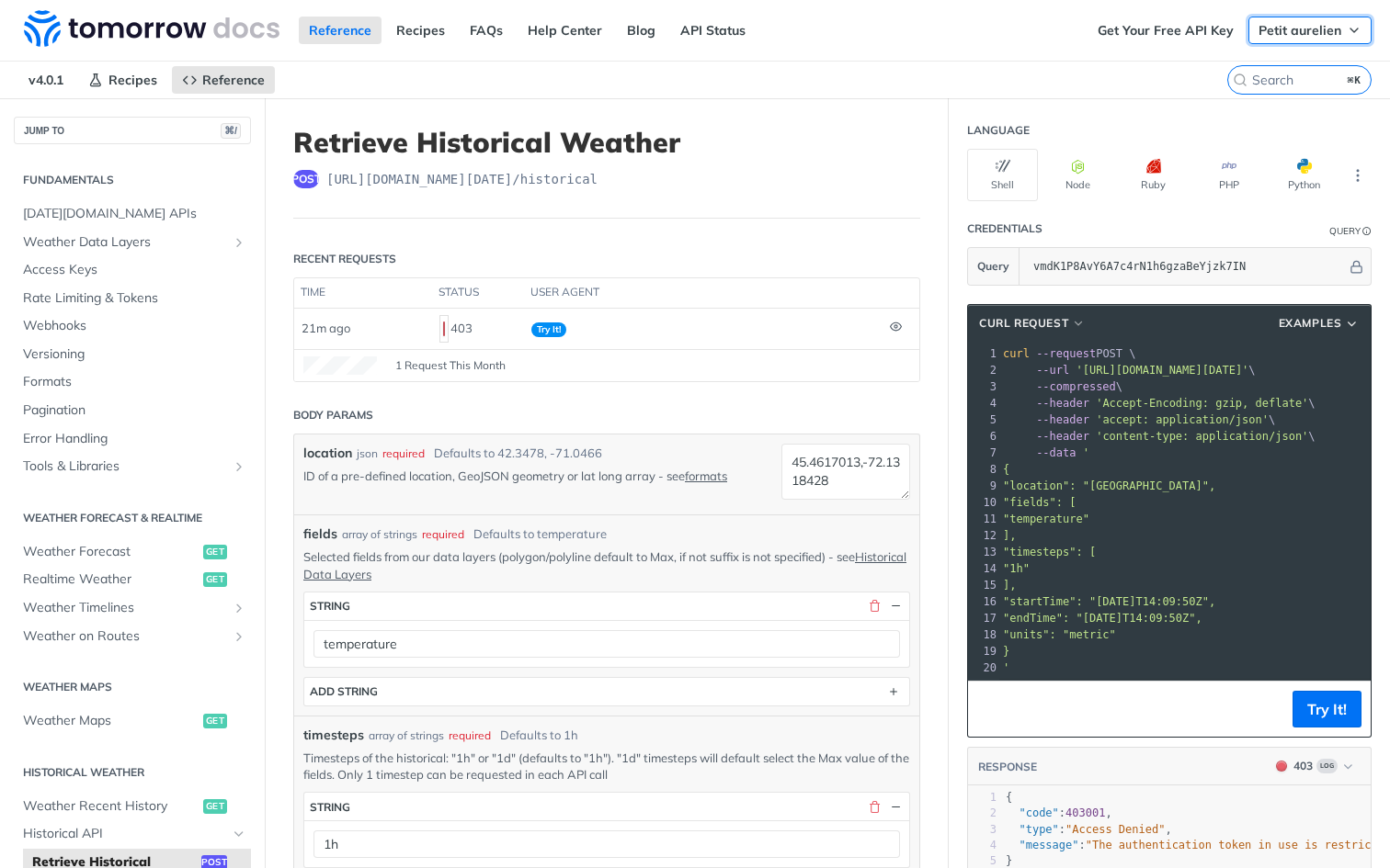
click at [1320, 37] on span "Petit aurelien" at bounding box center [1300, 30] width 83 height 17
click at [1337, 32] on span "Petit aurelien" at bounding box center [1300, 30] width 83 height 17
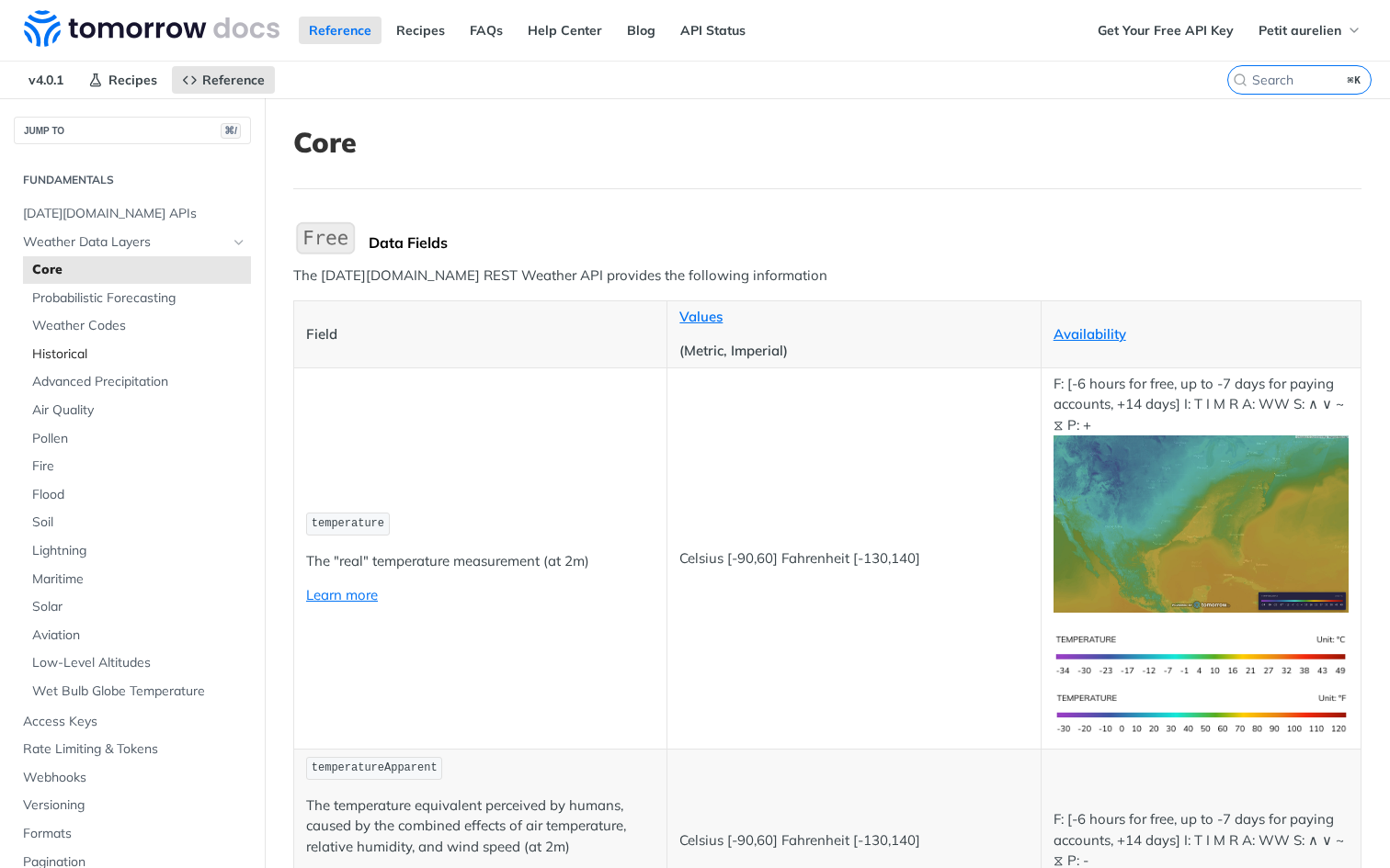
click at [75, 351] on span "Historical" at bounding box center [139, 355] width 214 height 19
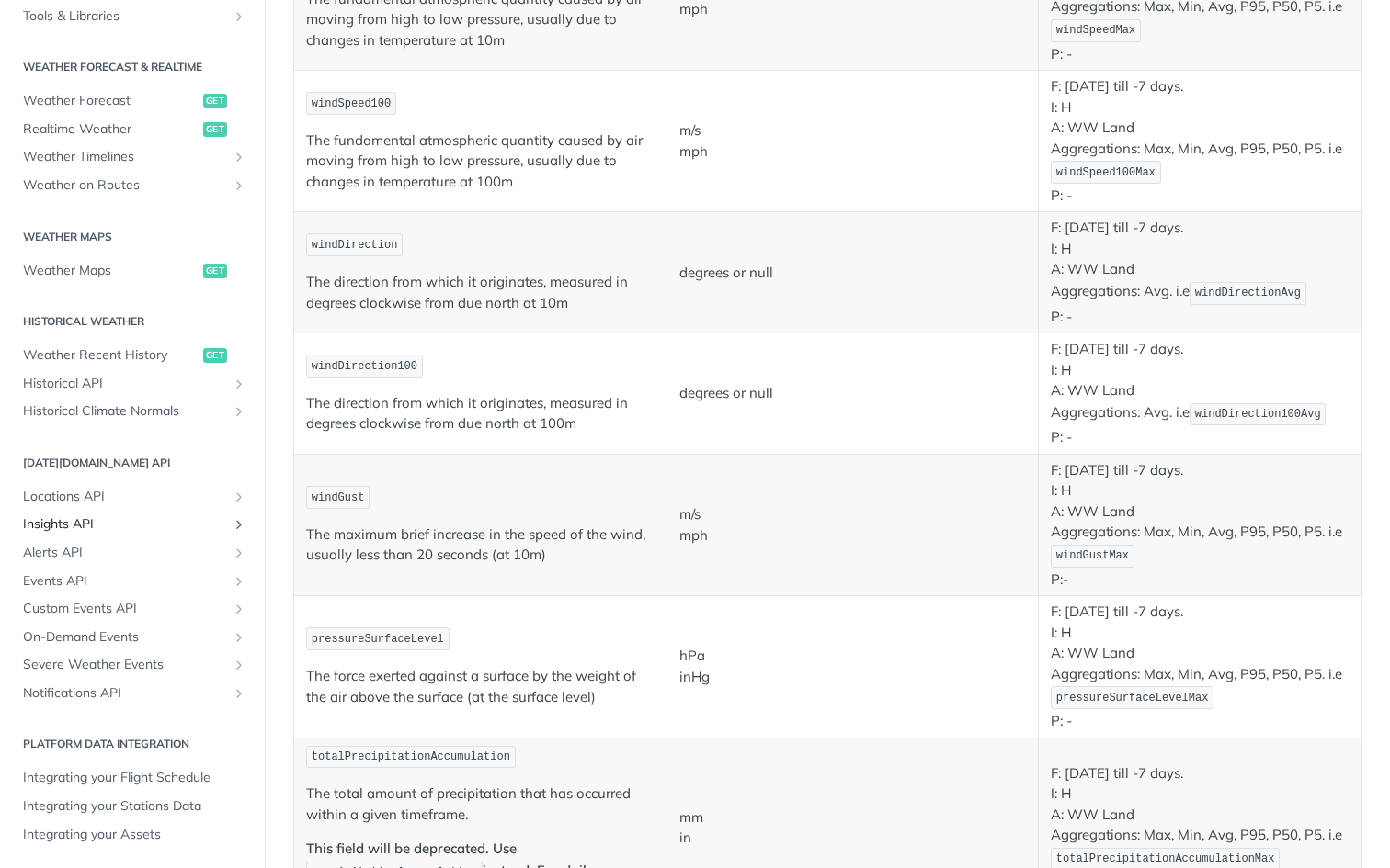
scroll to position [819, 0]
click at [84, 493] on span "Locations API" at bounding box center [124, 497] width 204 height 19
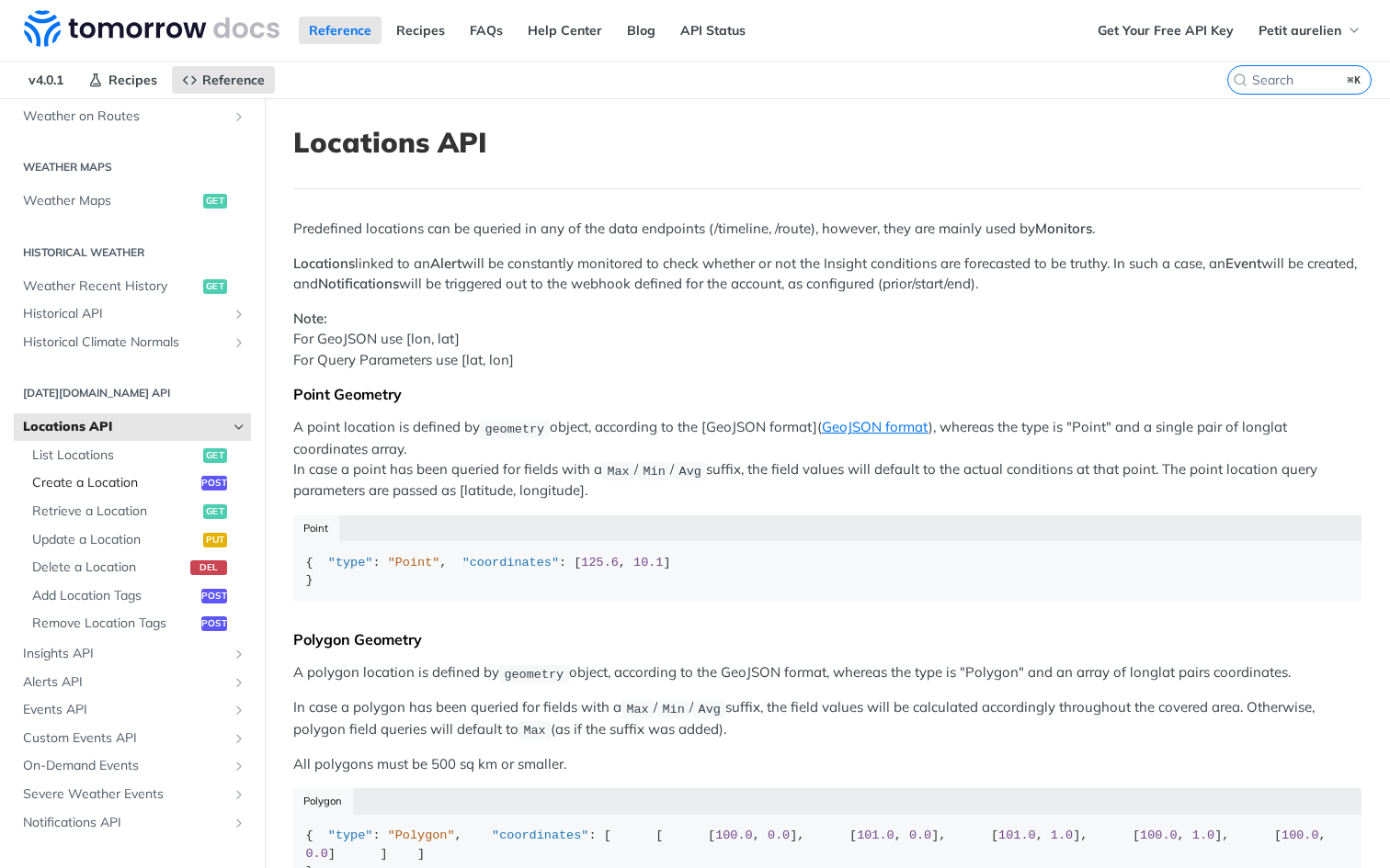
scroll to position [551, 0]
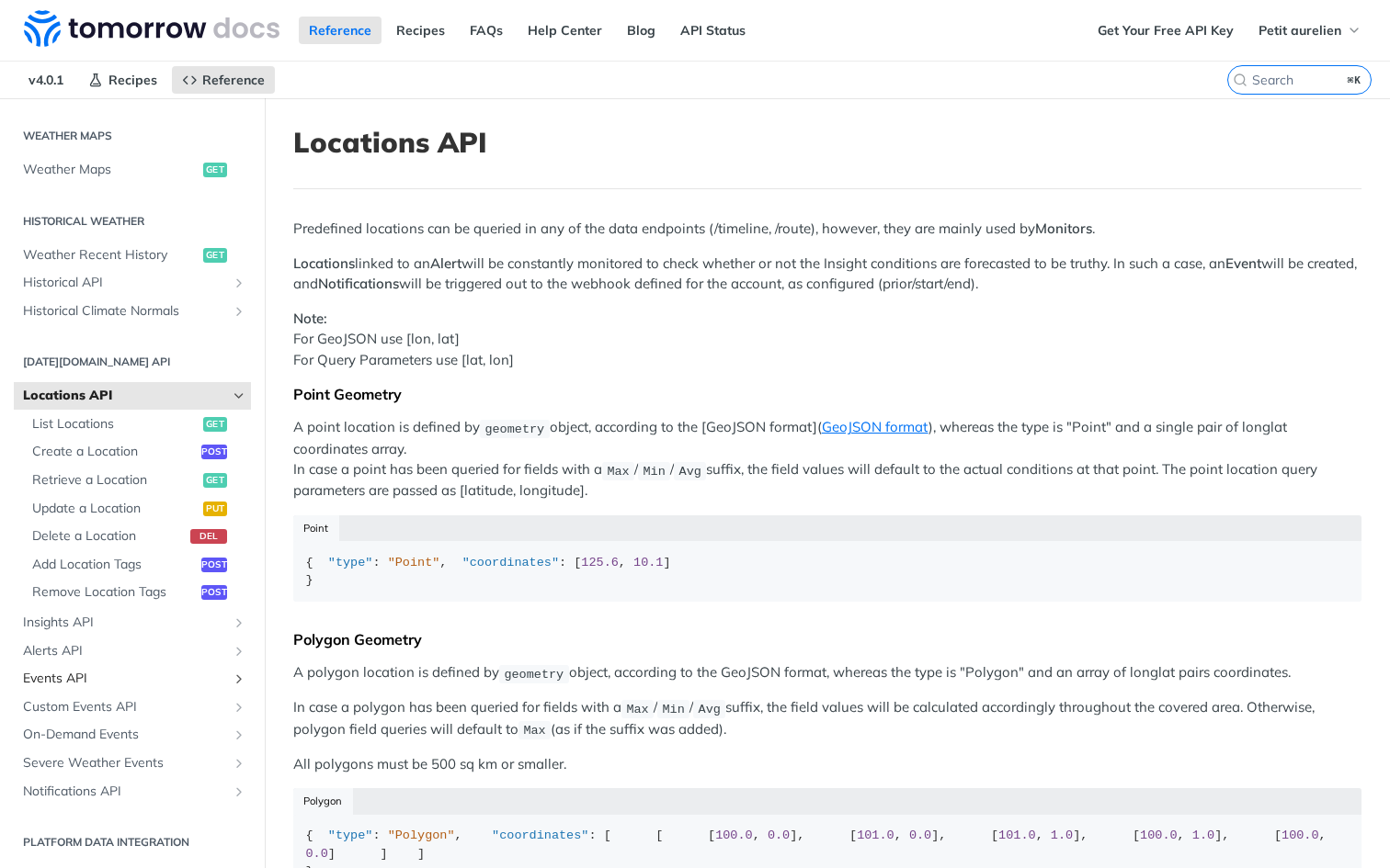
click at [70, 682] on span "Events API" at bounding box center [124, 679] width 204 height 19
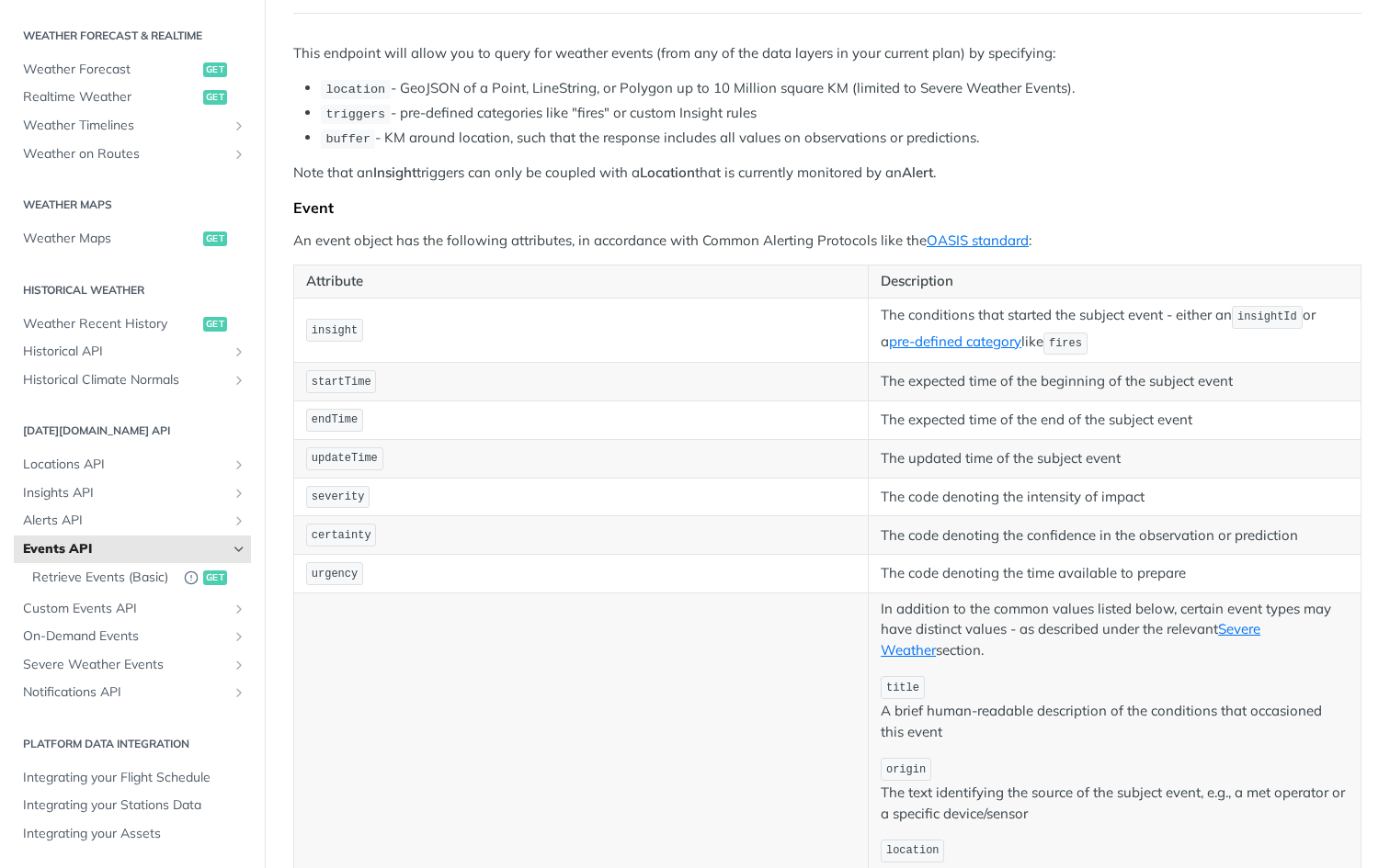
scroll to position [358, 0]
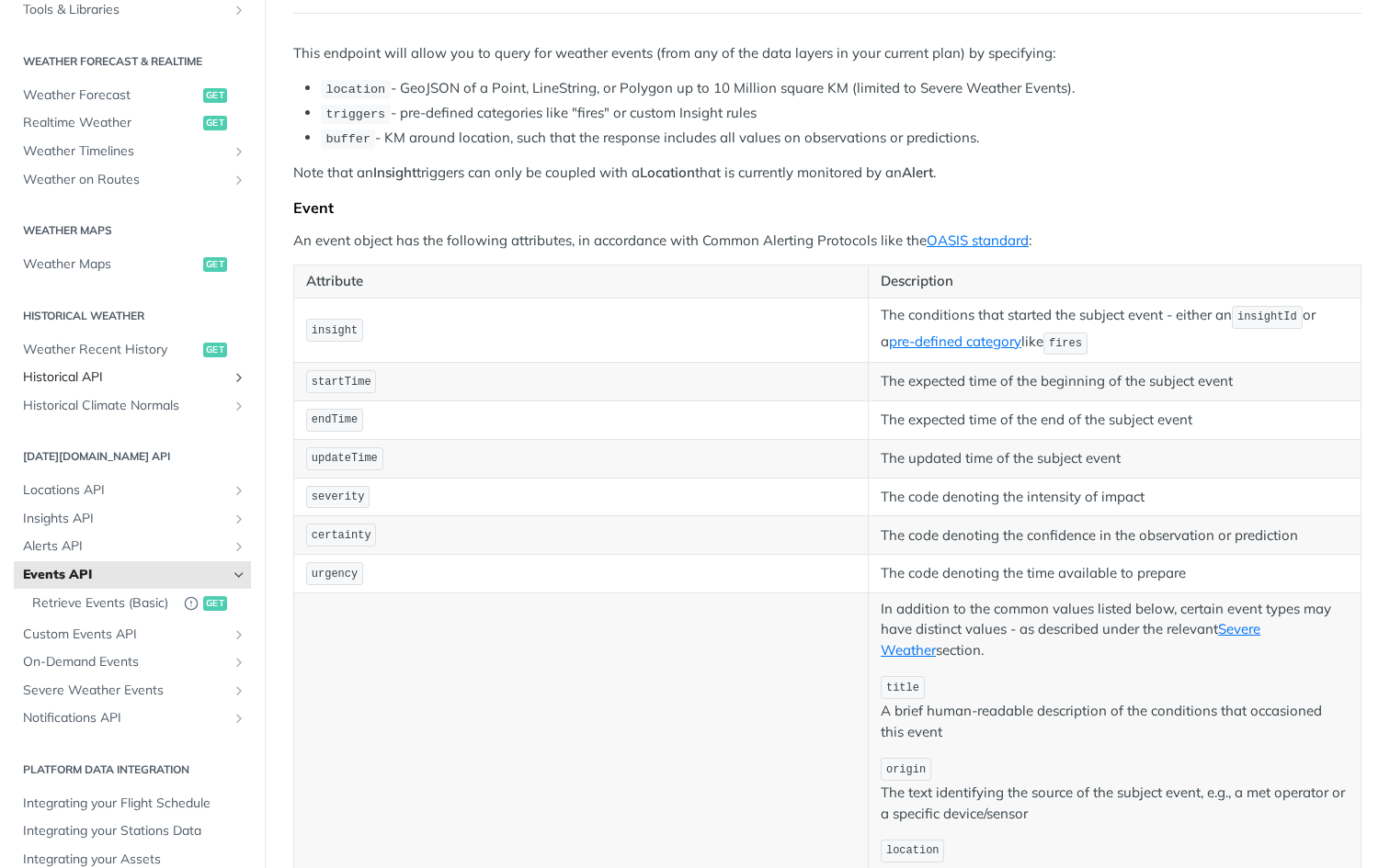
click at [97, 380] on span "Historical API" at bounding box center [124, 378] width 204 height 19
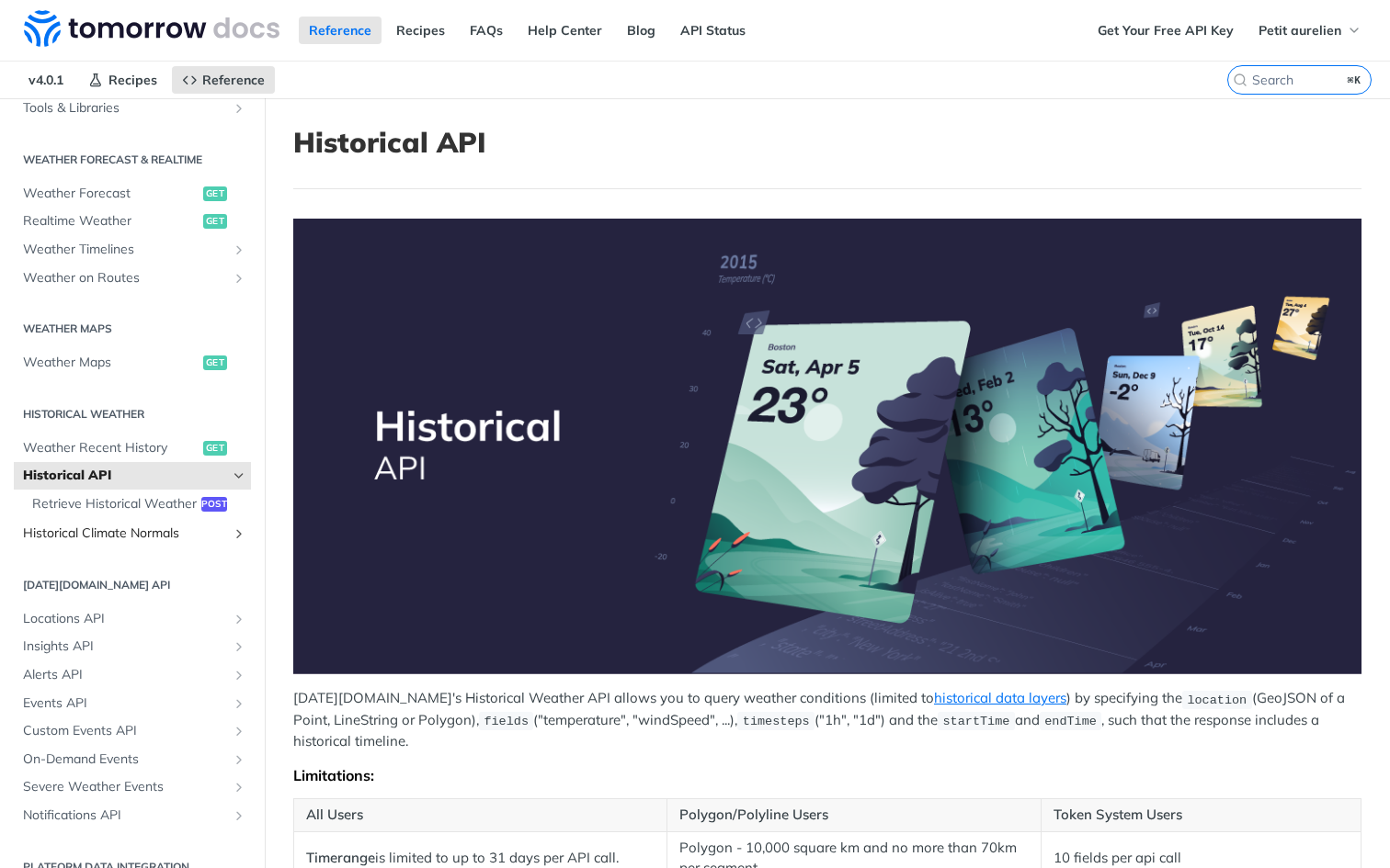
click at [136, 529] on span "Historical Climate Normals" at bounding box center [124, 534] width 204 height 19
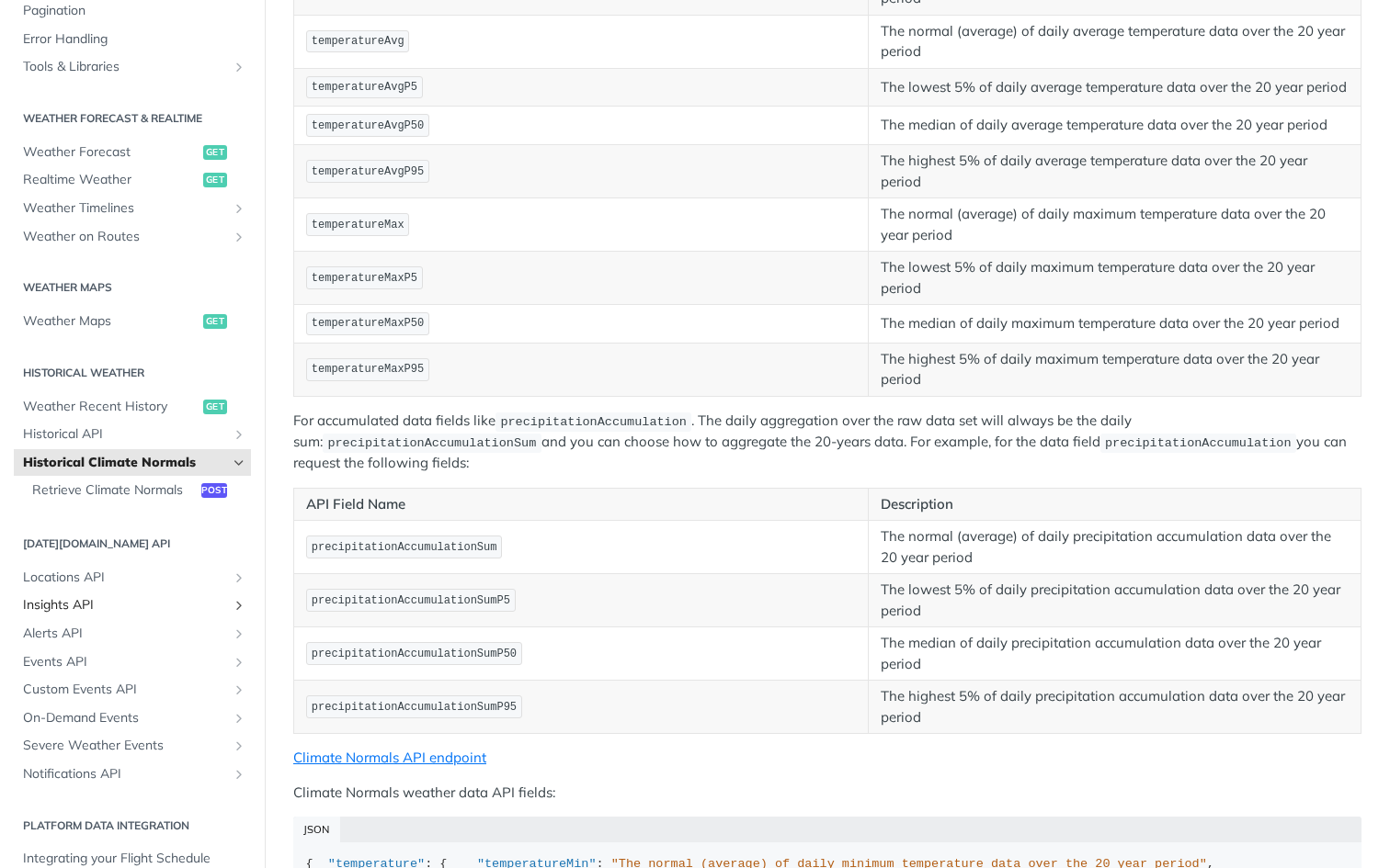
scroll to position [382, 0]
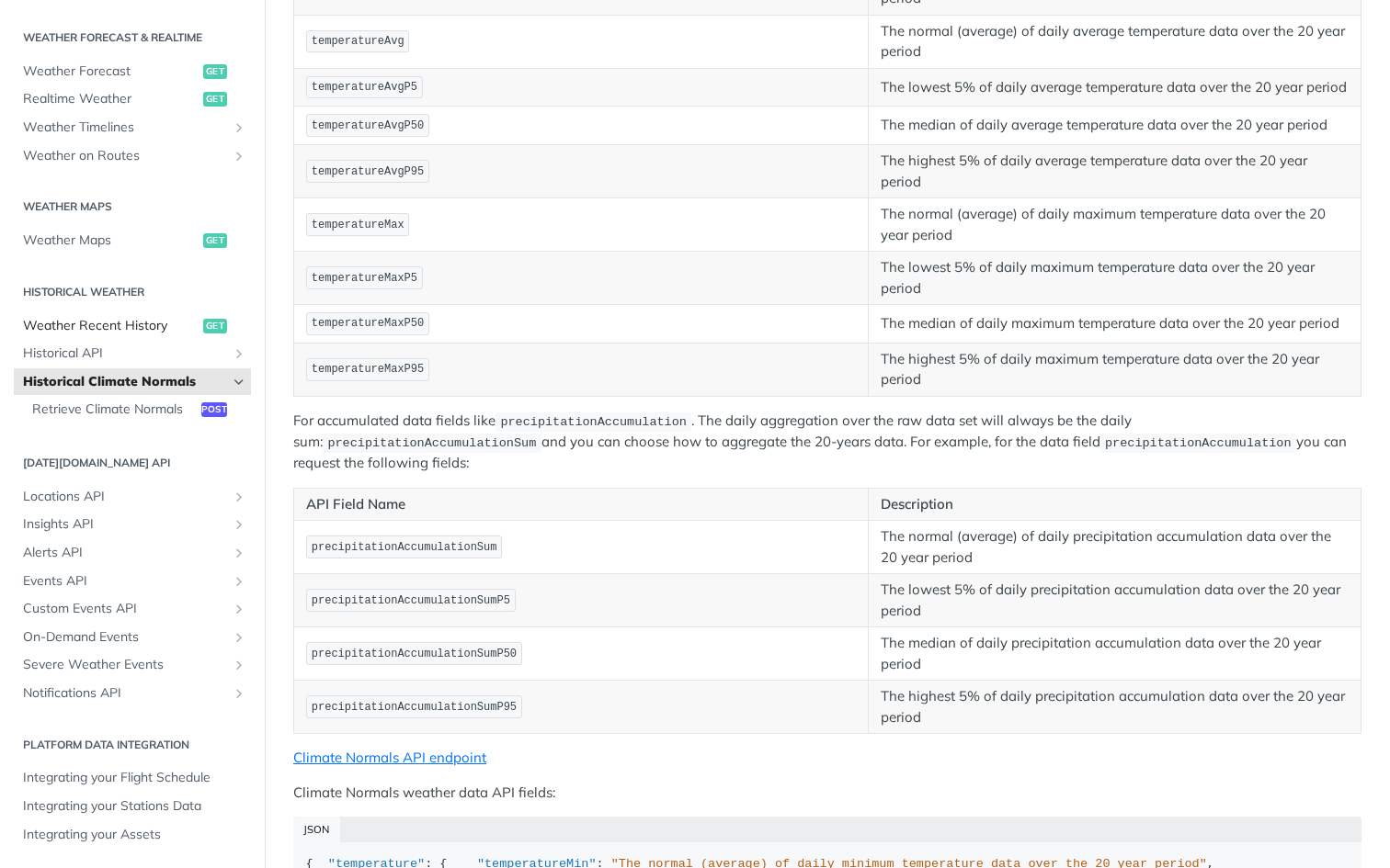
click at [87, 321] on span "Weather Recent History" at bounding box center [110, 326] width 176 height 19
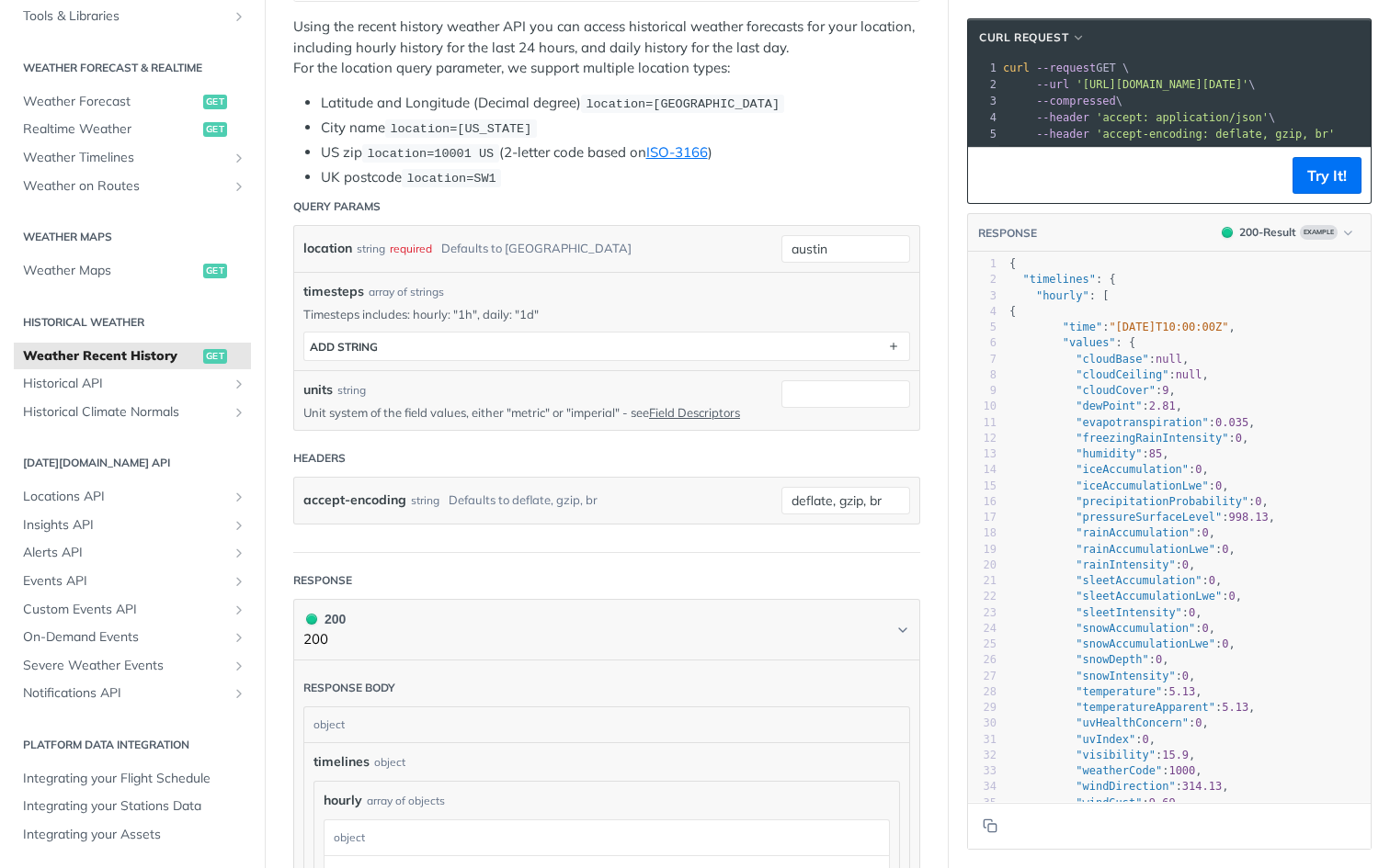
scroll to position [432, 0]
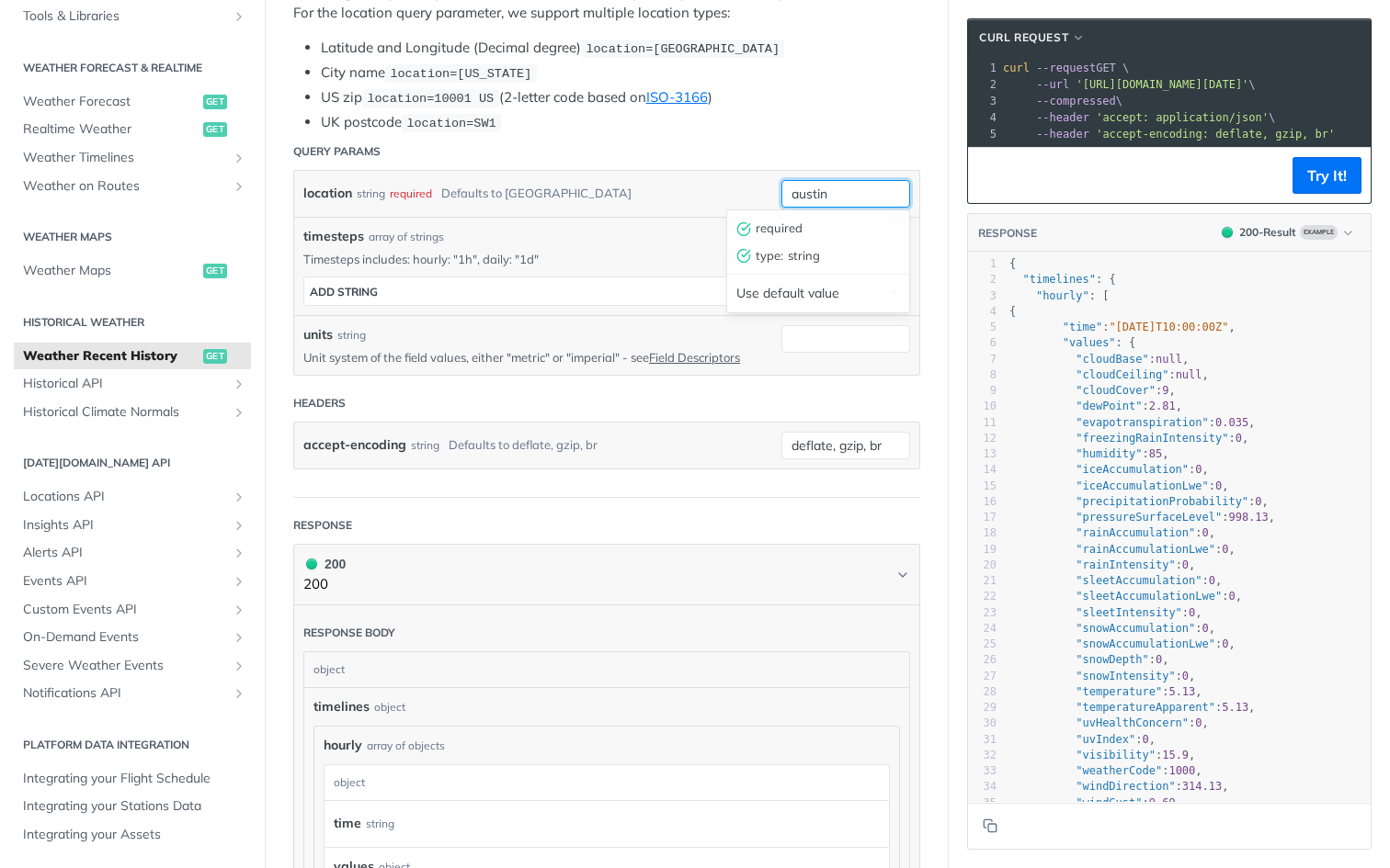
click at [812, 194] on input "austin" at bounding box center [845, 194] width 129 height 27
paste input "45.4617013,-72.1318428"
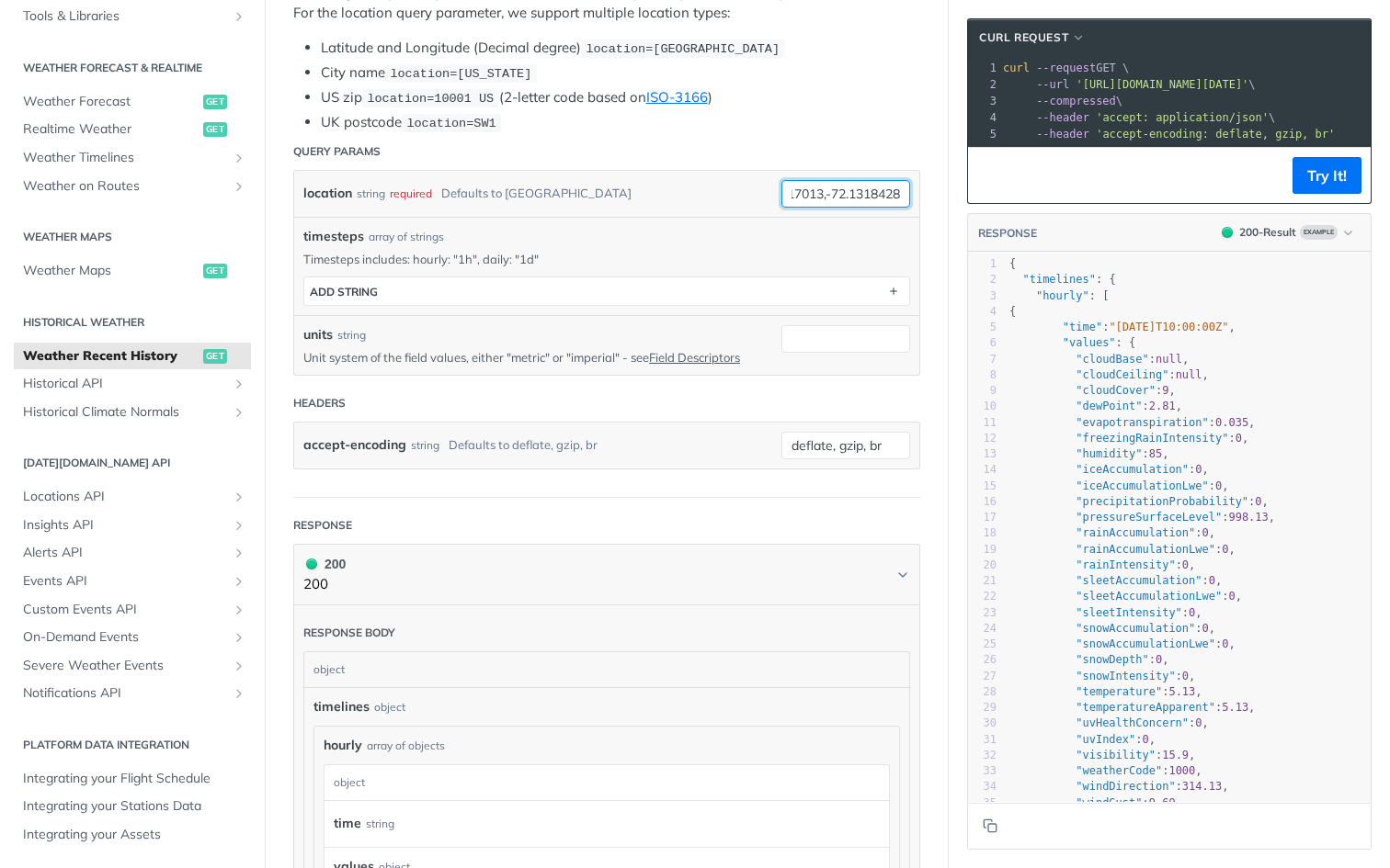
type input "45.4617013,-72.1318428"
click at [465, 194] on div "Defaults to austin" at bounding box center [536, 194] width 190 height 26
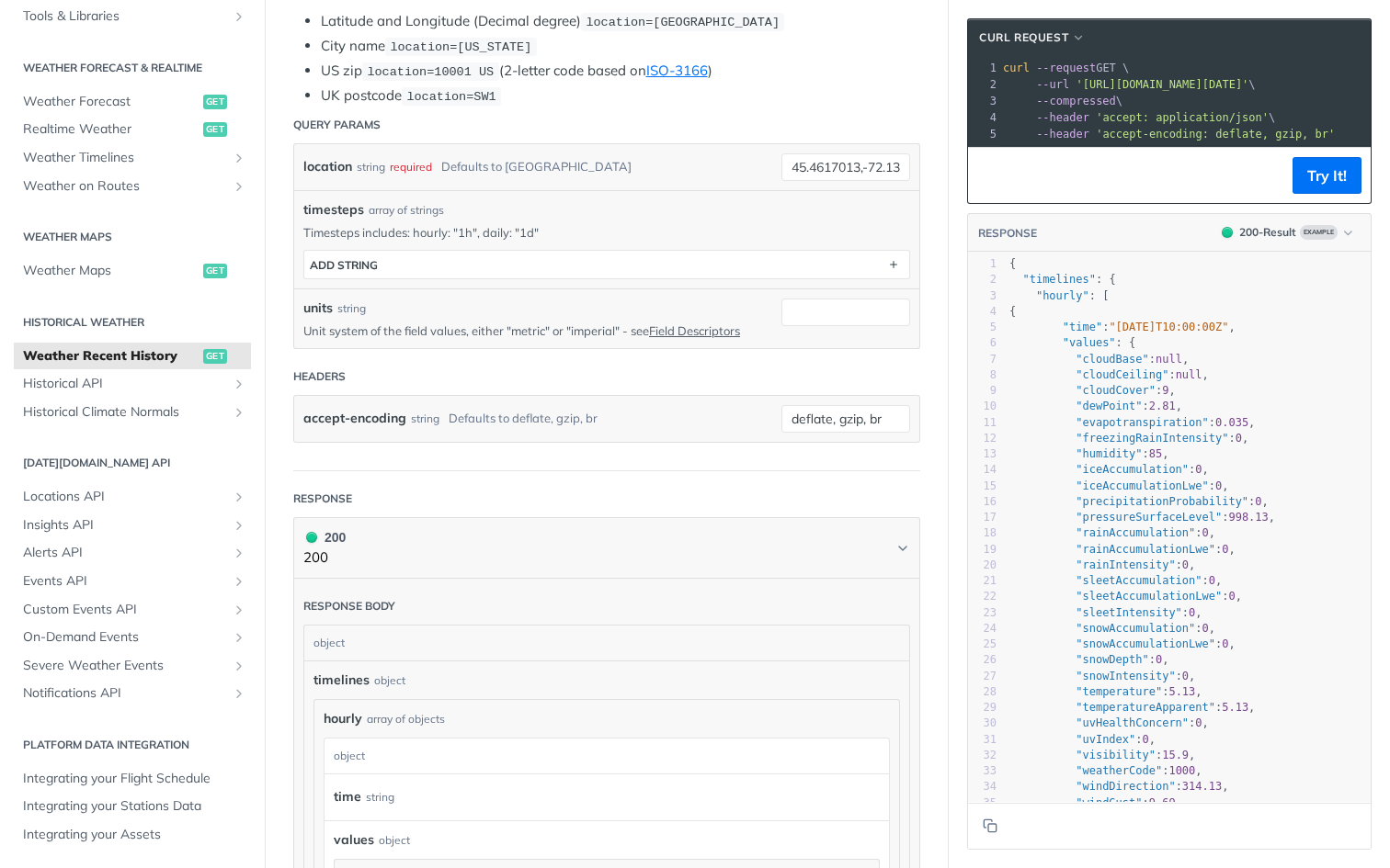
scroll to position [462, 0]
click at [96, 385] on span "Historical API" at bounding box center [124, 384] width 204 height 19
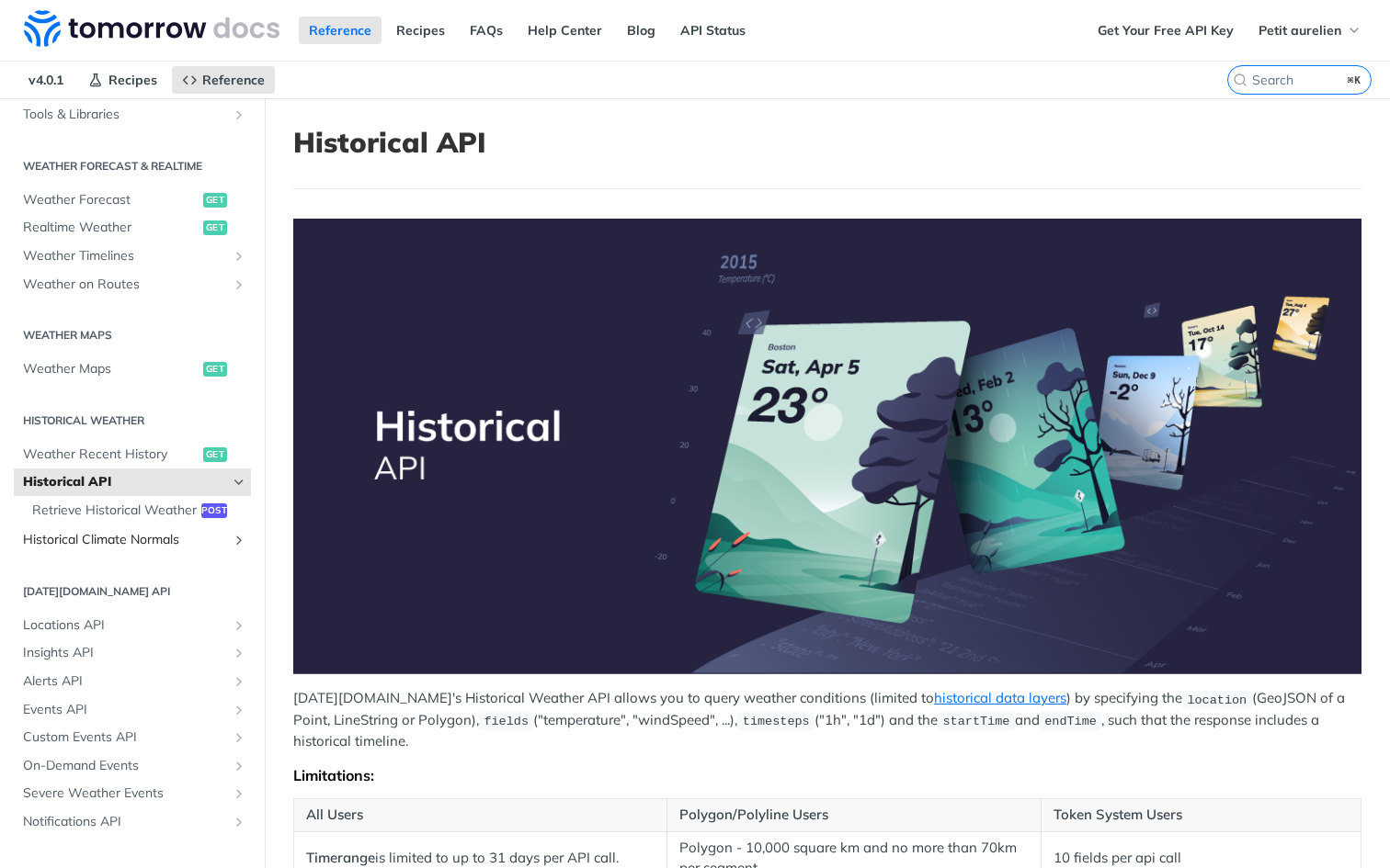
click at [130, 549] on link "Historical Climate Normals" at bounding box center [133, 539] width 237 height 27
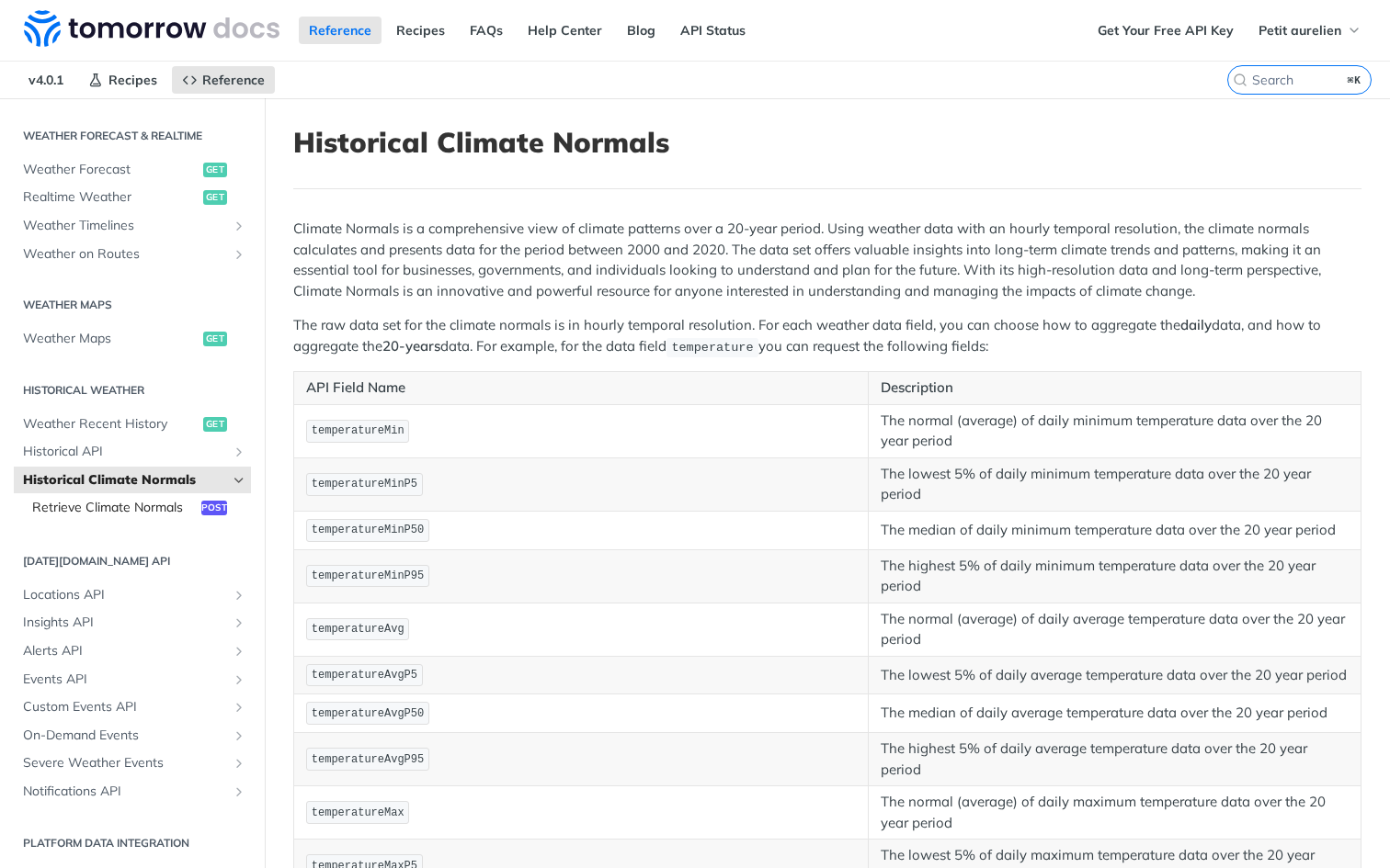
click at [134, 508] on span "Retrieve Climate Normals" at bounding box center [114, 508] width 164 height 19
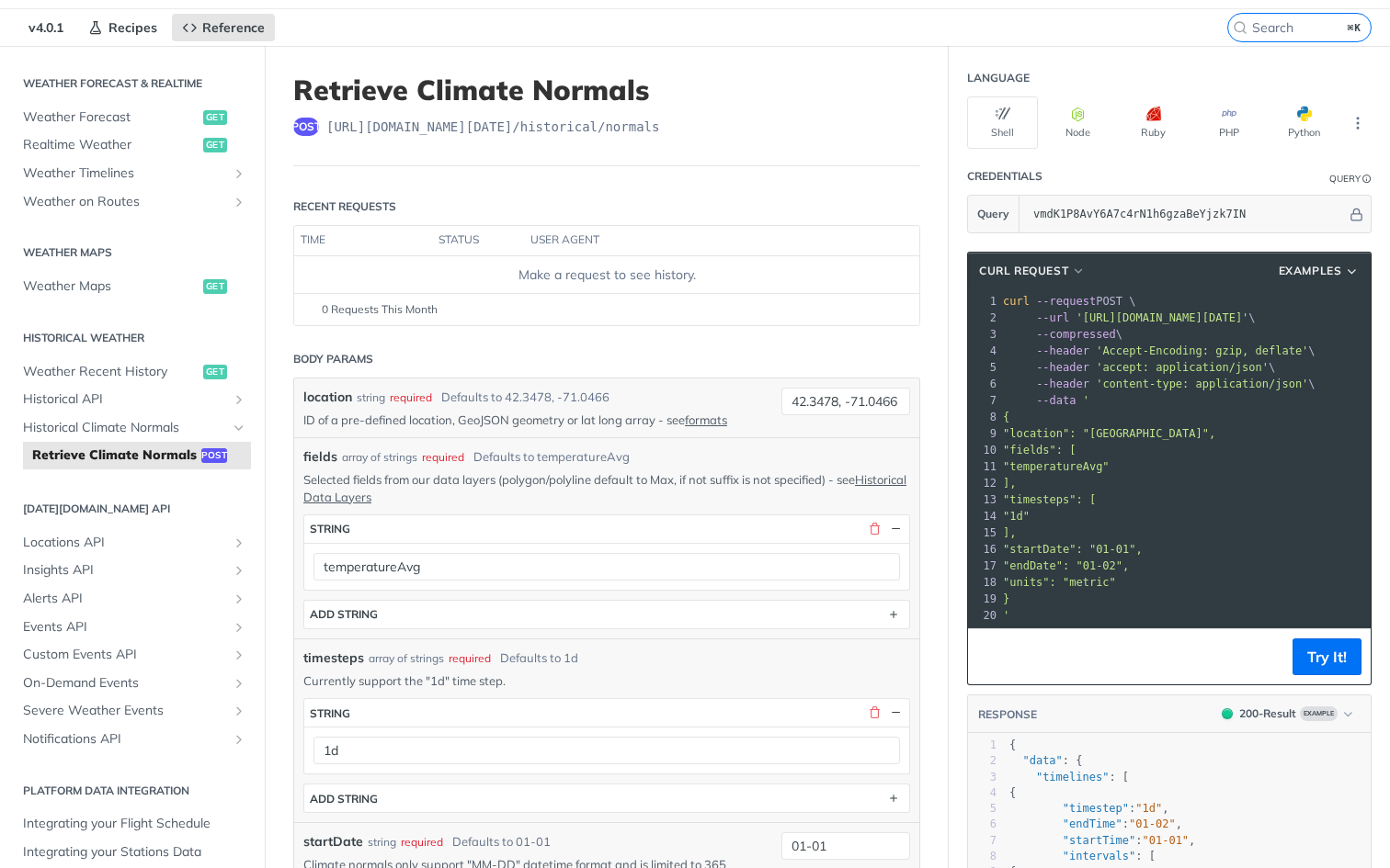
scroll to position [57, 0]
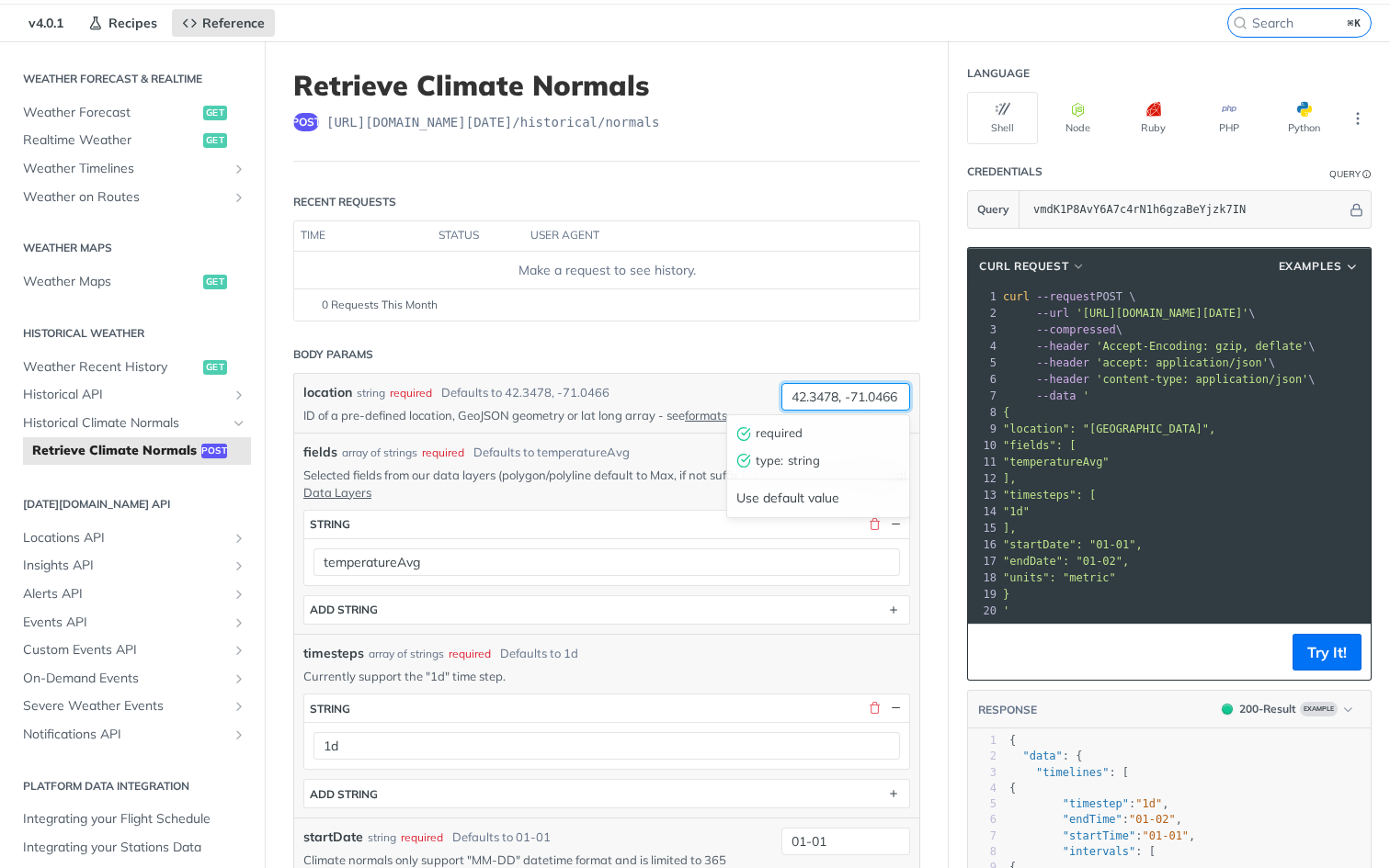
click at [867, 395] on input "42.3478, -71.0466" at bounding box center [845, 396] width 129 height 27
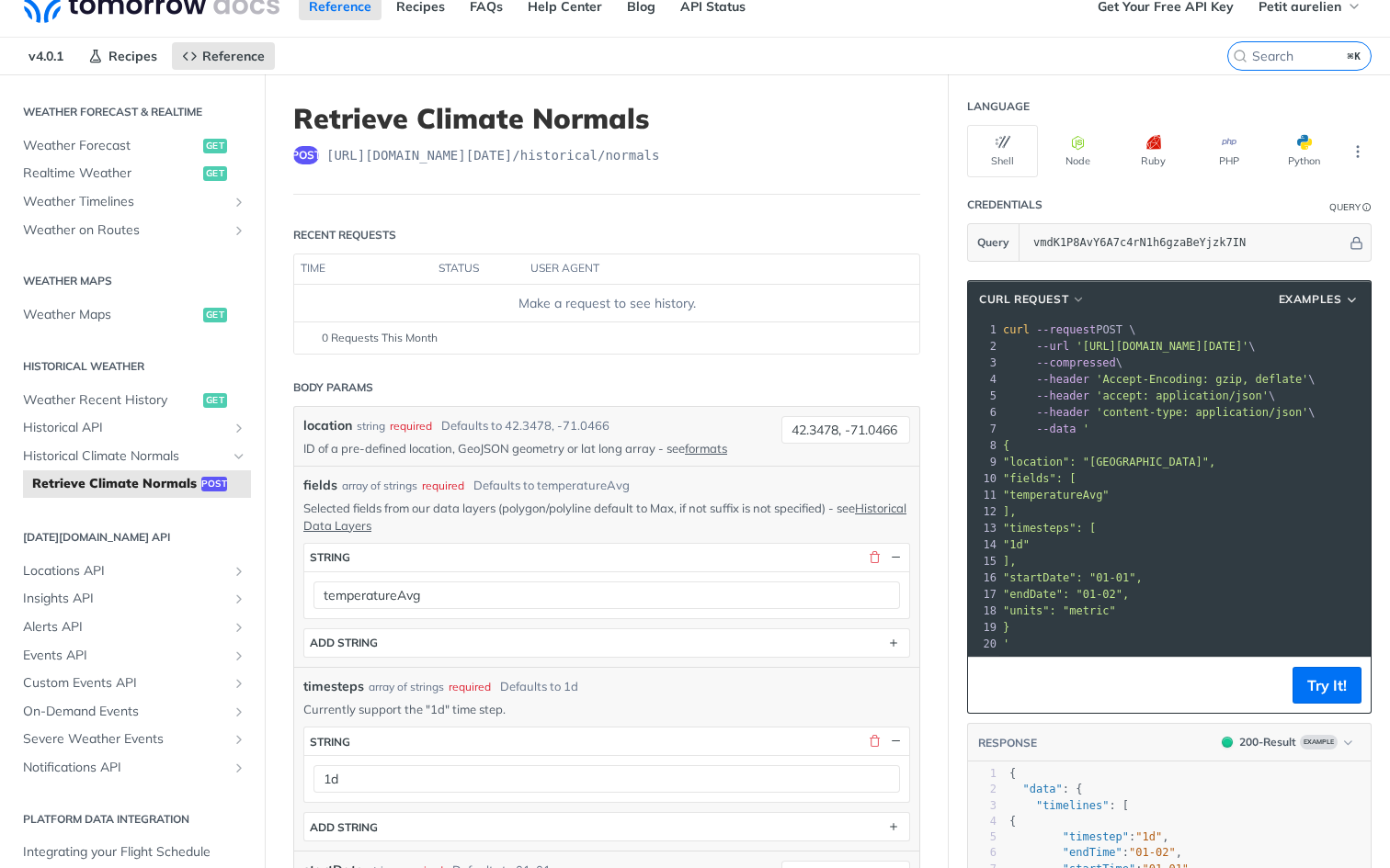
scroll to position [0, 0]
